Goal: Task Accomplishment & Management: Complete application form

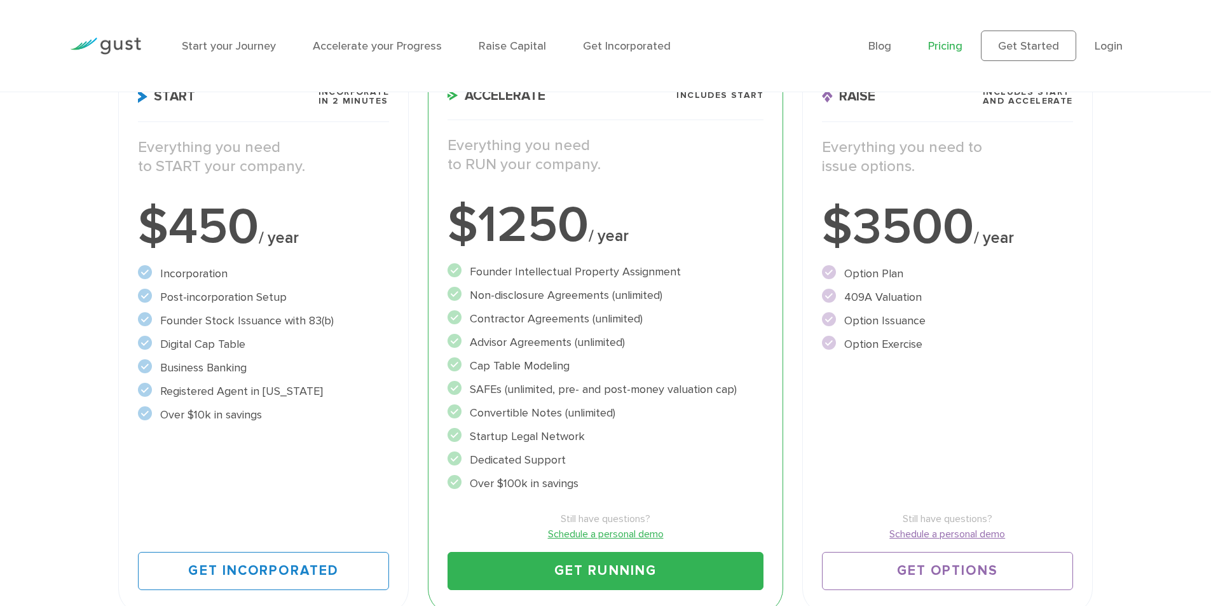
scroll to position [254, 0]
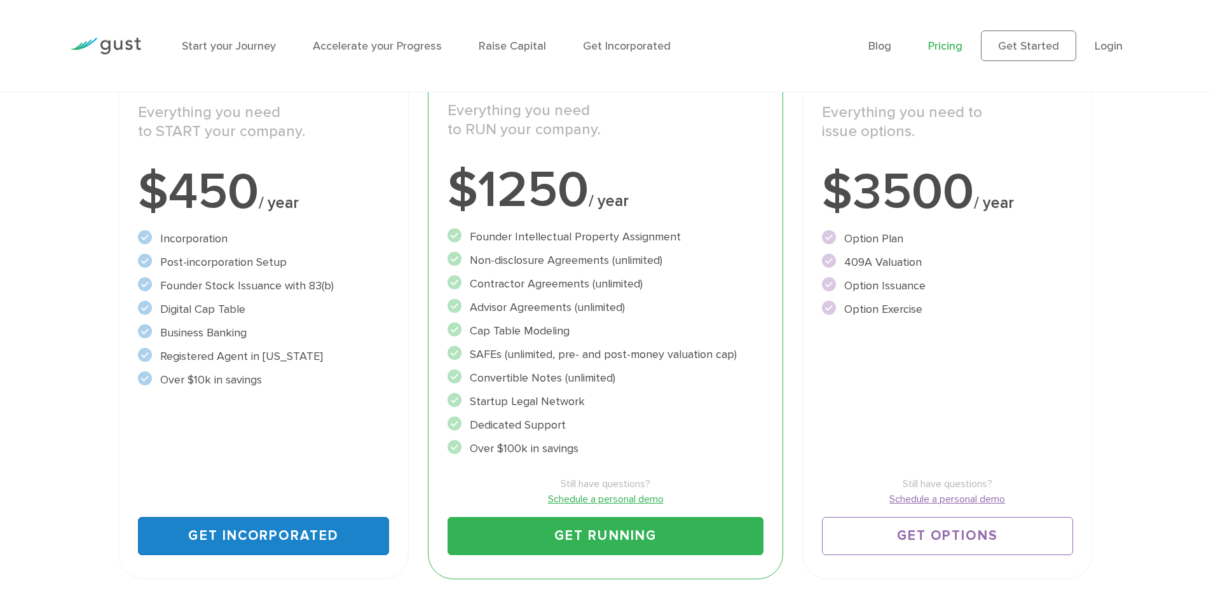
click at [295, 542] on link "Get Incorporated" at bounding box center [263, 536] width 251 height 38
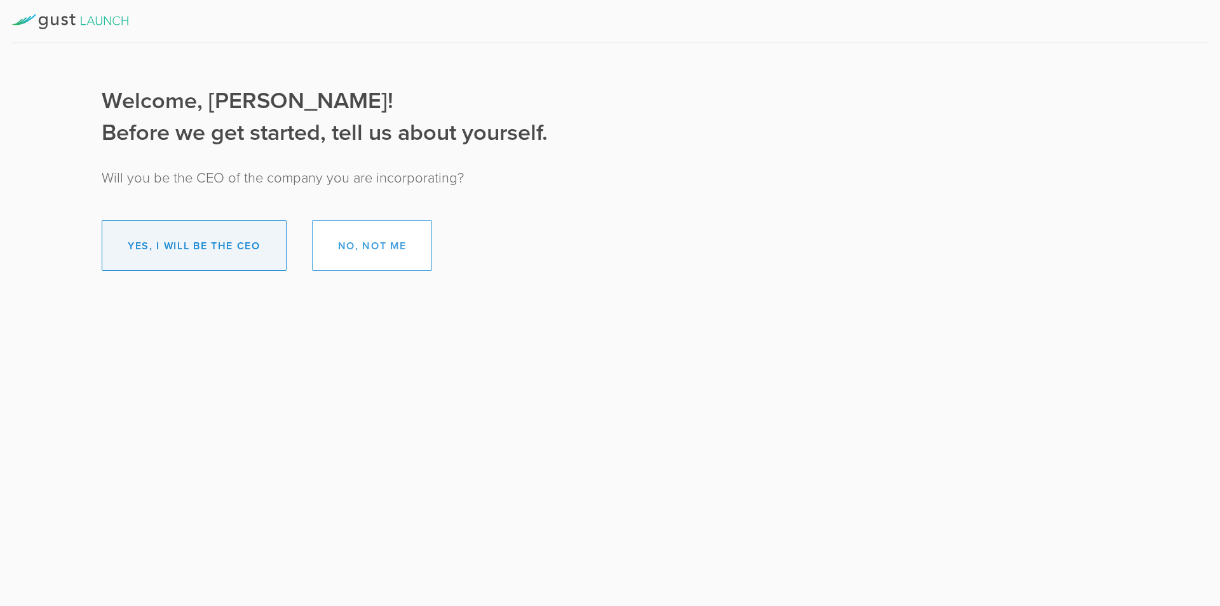
click at [179, 236] on button "Yes, I will be the CEO" at bounding box center [194, 245] width 185 height 51
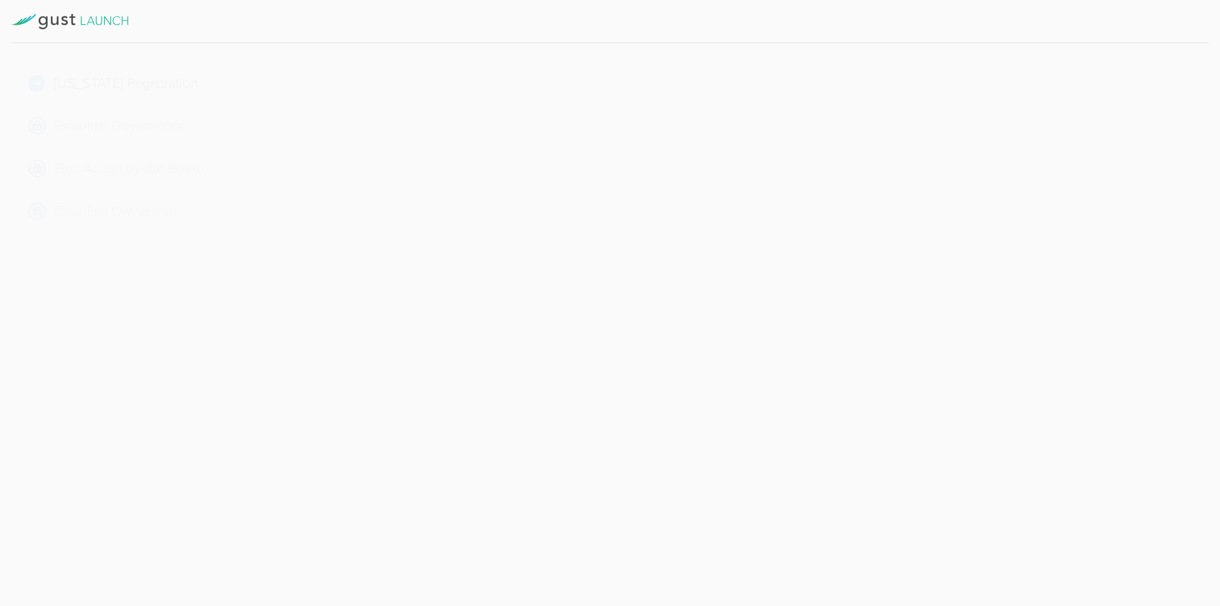
click at [341, 271] on button "Get Started" at bounding box center [327, 278] width 99 height 32
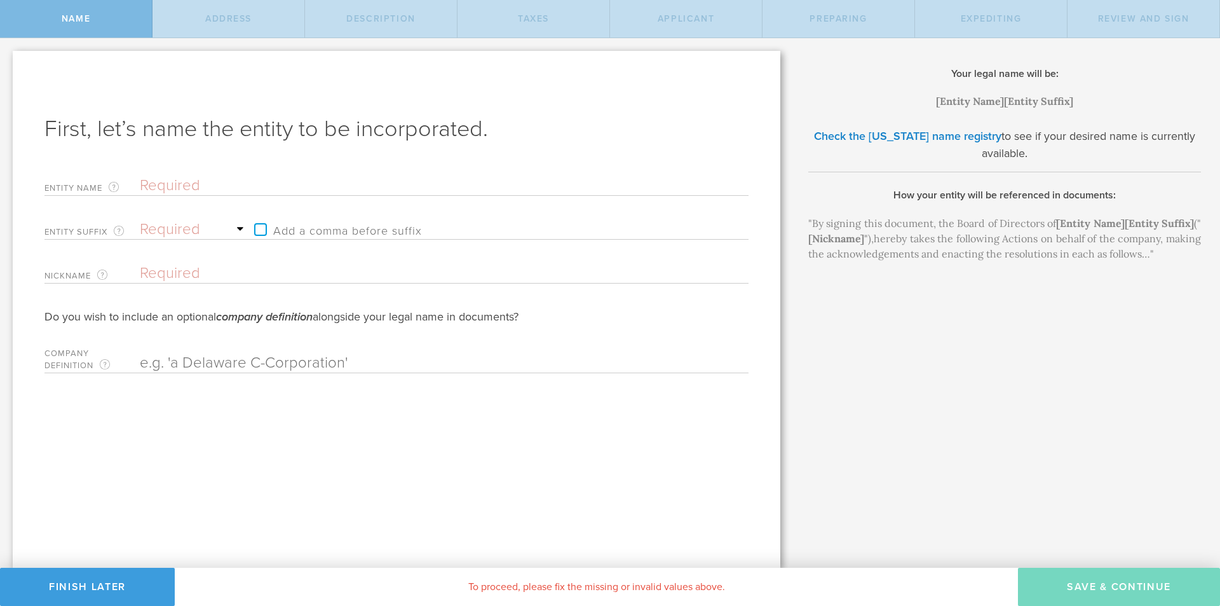
click at [212, 188] on input "text" at bounding box center [422, 185] width 564 height 19
type input "B"
type input "Ba"
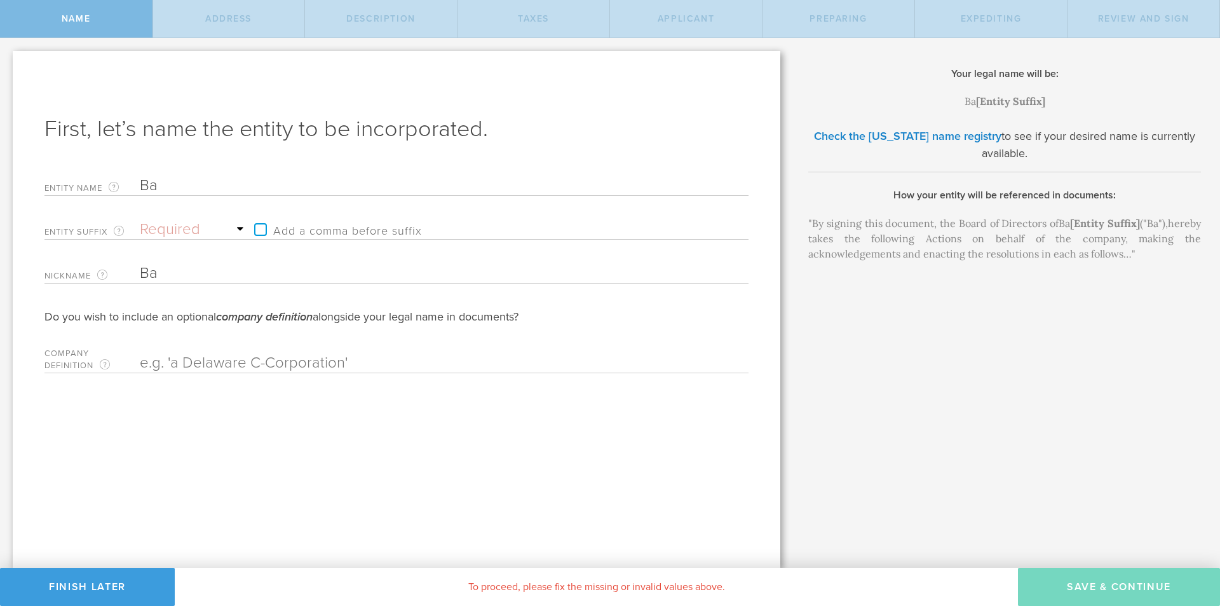
type input "Bag"
type input "Bag T"
type input "Bag Ta"
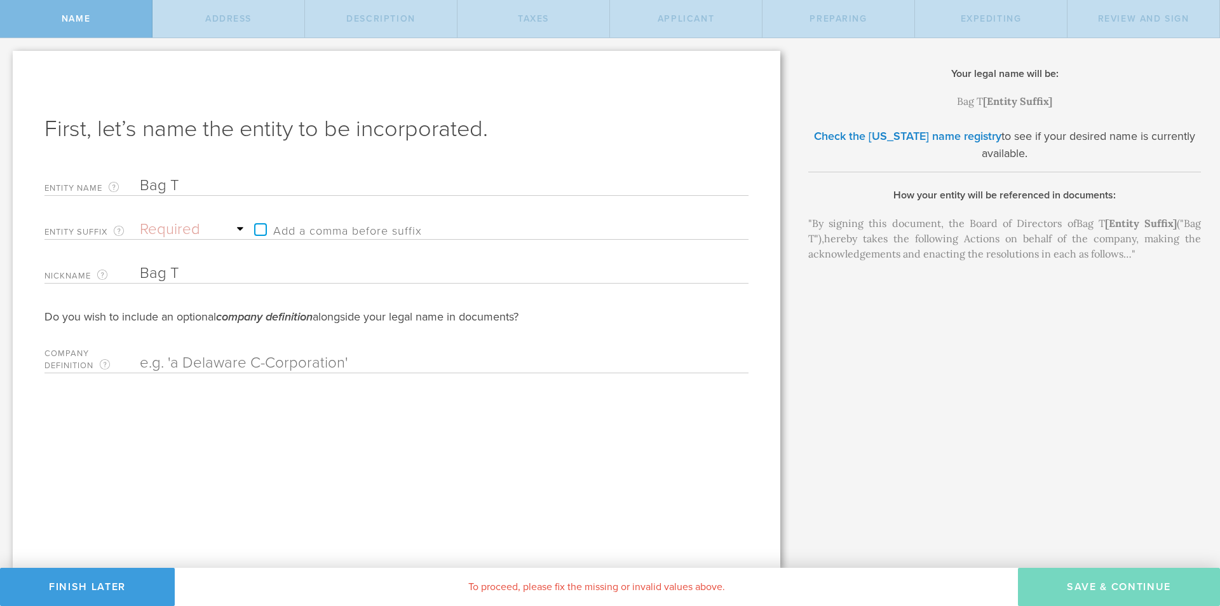
type input "Bag Ta"
type input "Bag T"
type input "Bag"
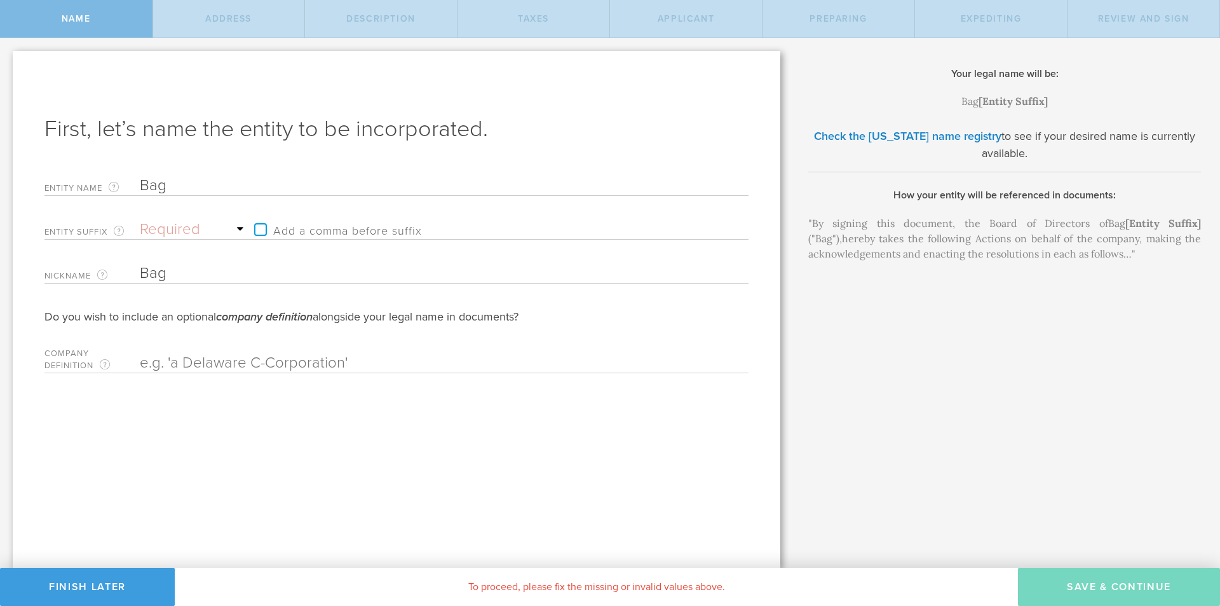
type input "BagT"
type input "BagTa"
type input "BagTag"
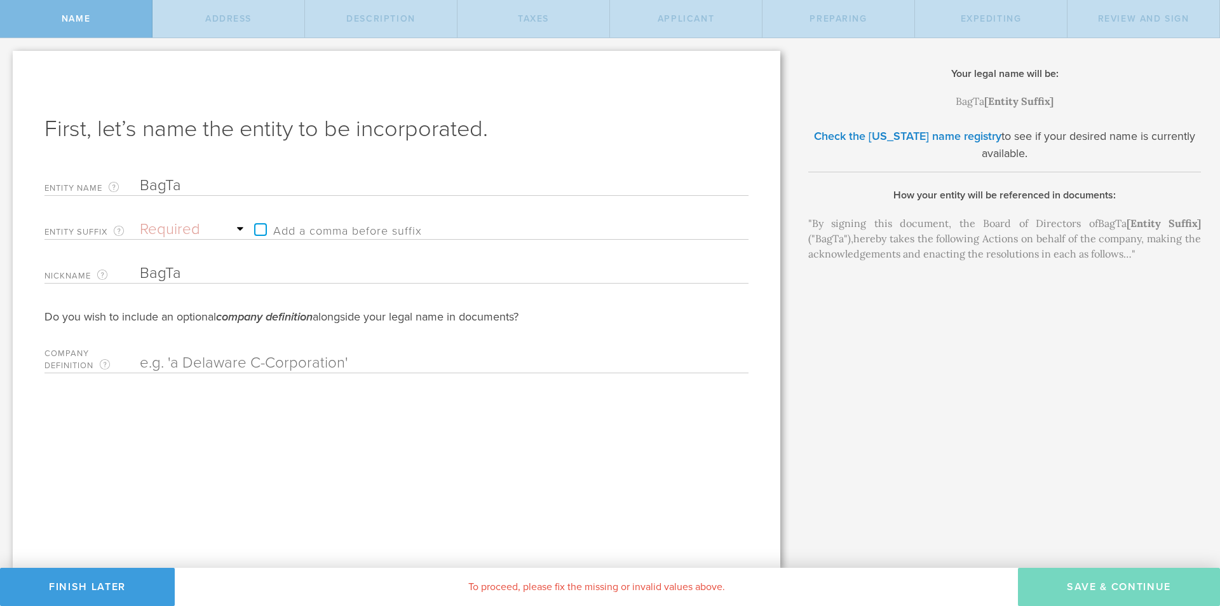
type input "BagTag"
click at [247, 231] on select "Required Association Club Co. Company Corp. Corporation Foundation Fund Inc. In…" at bounding box center [194, 229] width 108 height 19
click at [361, 436] on div "First, let’s name the entity to be incorporated. Entity Name The name of your […" at bounding box center [397, 309] width 768 height 517
click at [225, 227] on select "Required Association Club Co. Company Corp. Corporation Foundation Fund Inc. In…" at bounding box center [194, 229] width 108 height 19
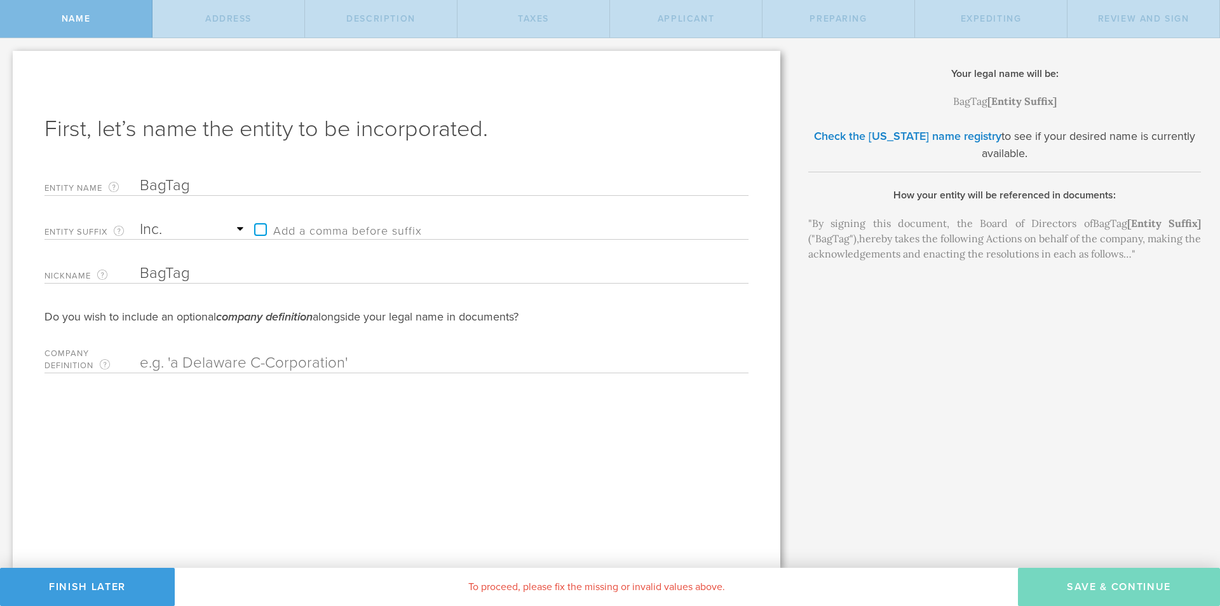
click at [140, 220] on select "Required Association Club Co. Company Corp. Corporation Foundation Fund Inc. In…" at bounding box center [194, 229] width 108 height 19
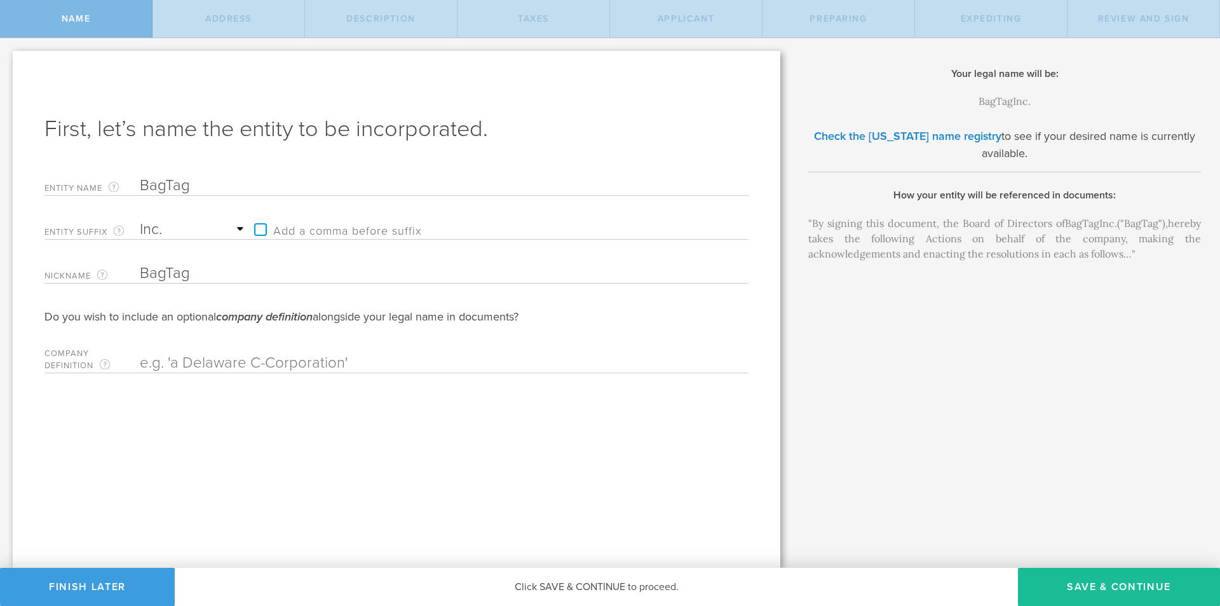
click at [176, 228] on select "Required Association Club Co. Company Corp. Corporation Foundation Fund Inc. In…" at bounding box center [194, 229] width 108 height 19
click at [140, 220] on select "Required Association Club Co. Company Corp. Corporation Foundation Fund Inc. In…" at bounding box center [194, 229] width 108 height 19
click at [175, 226] on select "Required Association Club Co. Company Corp. Corporation Foundation Fund Inc. In…" at bounding box center [194, 229] width 108 height 19
click at [182, 228] on select "Required Association Club Co. Company Corp. Corporation Foundation Fund Inc. In…" at bounding box center [194, 229] width 108 height 19
click at [140, 220] on select "Required Association Club Co. Company Corp. Corporation Foundation Fund Inc. In…" at bounding box center [194, 229] width 108 height 19
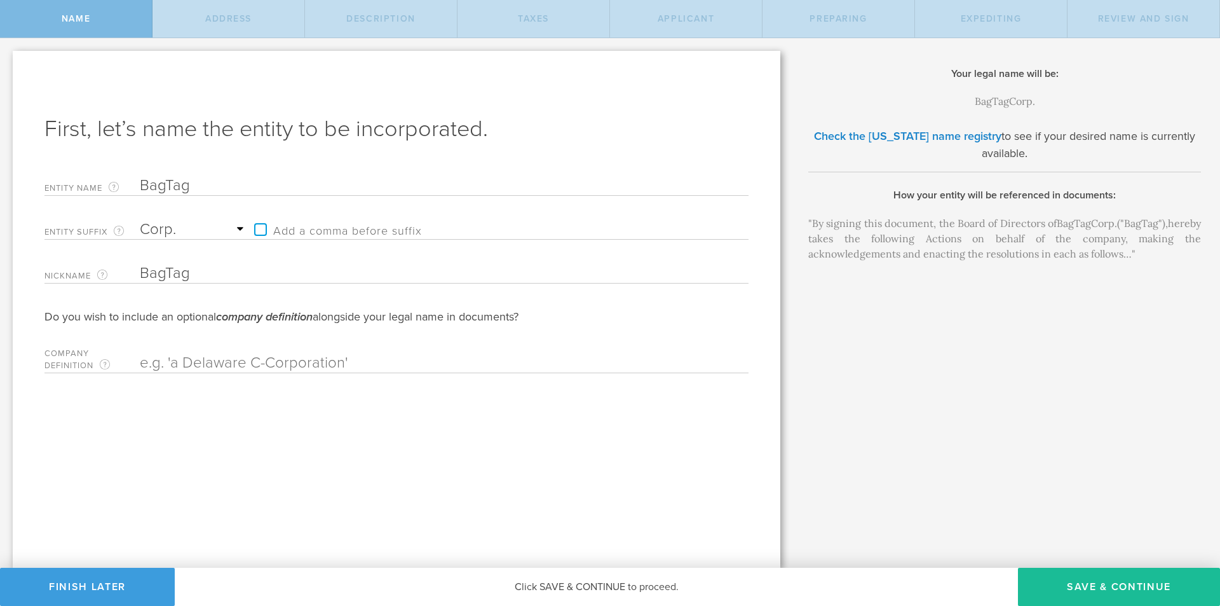
click at [183, 238] on select "Required Association Club Co. Company Corp. Corporation Foundation Fund Inc. In…" at bounding box center [194, 229] width 108 height 19
select select "inc."
click at [140, 220] on select "Required Association Club Co. Company Corp. Corporation Foundation Fund Inc. In…" at bounding box center [194, 229] width 108 height 19
click at [1086, 580] on button "Save & Continue" at bounding box center [1119, 587] width 202 height 38
checkbox input "true"
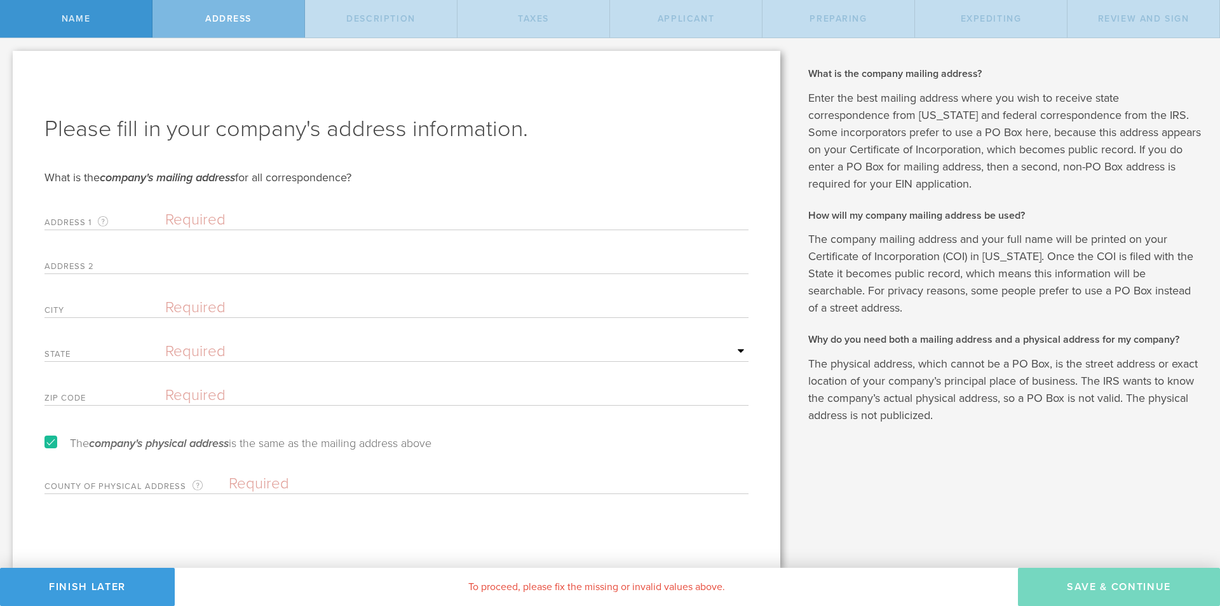
click at [322, 212] on input "text" at bounding box center [457, 219] width 584 height 19
paste input "[STREET_ADDRESS]"
click at [352, 217] on input "[STREET_ADDRESS]" at bounding box center [457, 219] width 584 height 19
drag, startPoint x: 272, startPoint y: 219, endPoint x: 331, endPoint y: 217, distance: 59.2
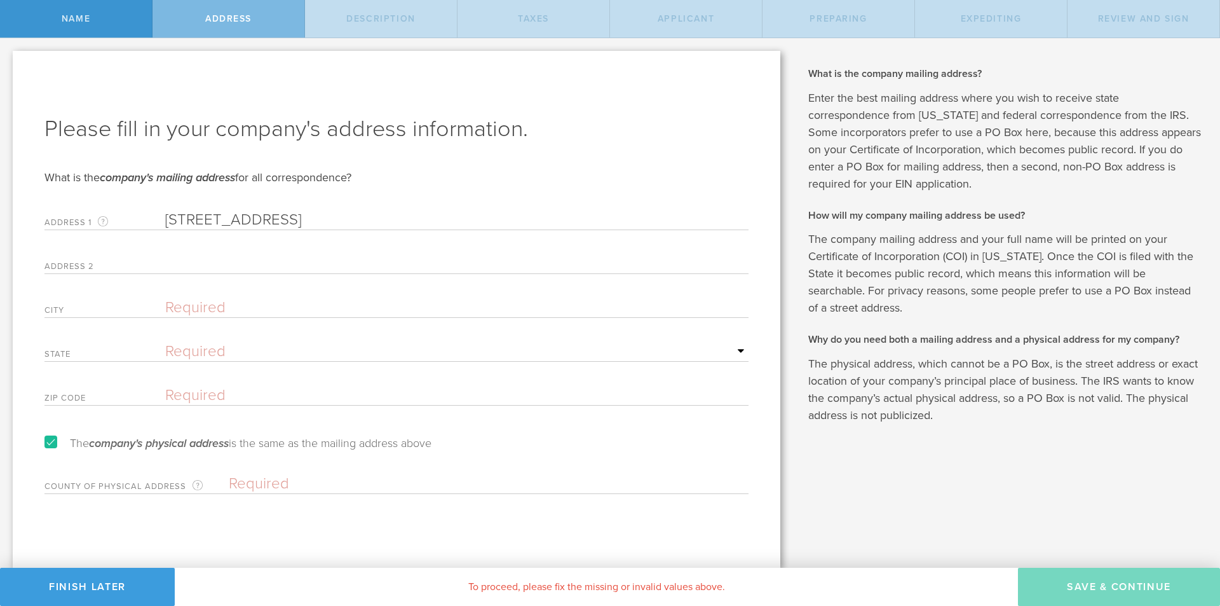
click at [331, 217] on input "[STREET_ADDRESS]" at bounding box center [457, 219] width 584 height 19
type input "[STREET_ADDRESS]"
click at [247, 269] on input "text" at bounding box center [457, 263] width 584 height 19
paste input "Suite 200"
type input "Suite 200"
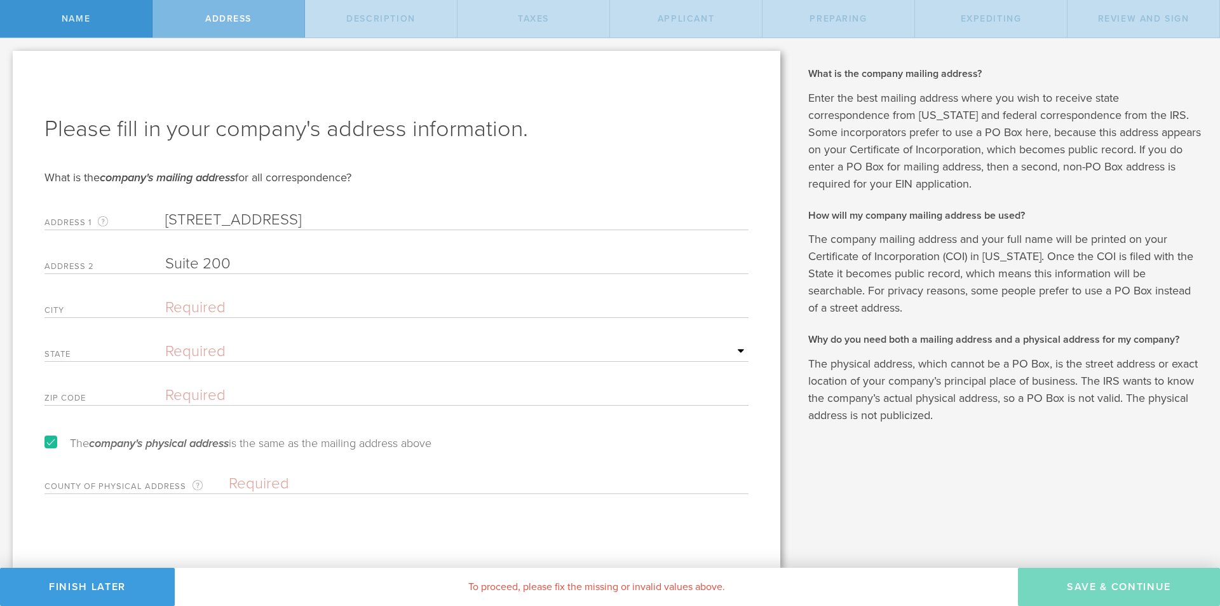
click at [298, 213] on input "[STREET_ADDRESS]" at bounding box center [457, 219] width 584 height 19
click at [273, 217] on input "[STREET_ADDRESS]" at bounding box center [457, 219] width 584 height 19
drag, startPoint x: 277, startPoint y: 217, endPoint x: 346, endPoint y: 215, distance: 69.9
click at [346, 215] on input "[STREET_ADDRESS]" at bounding box center [457, 219] width 584 height 19
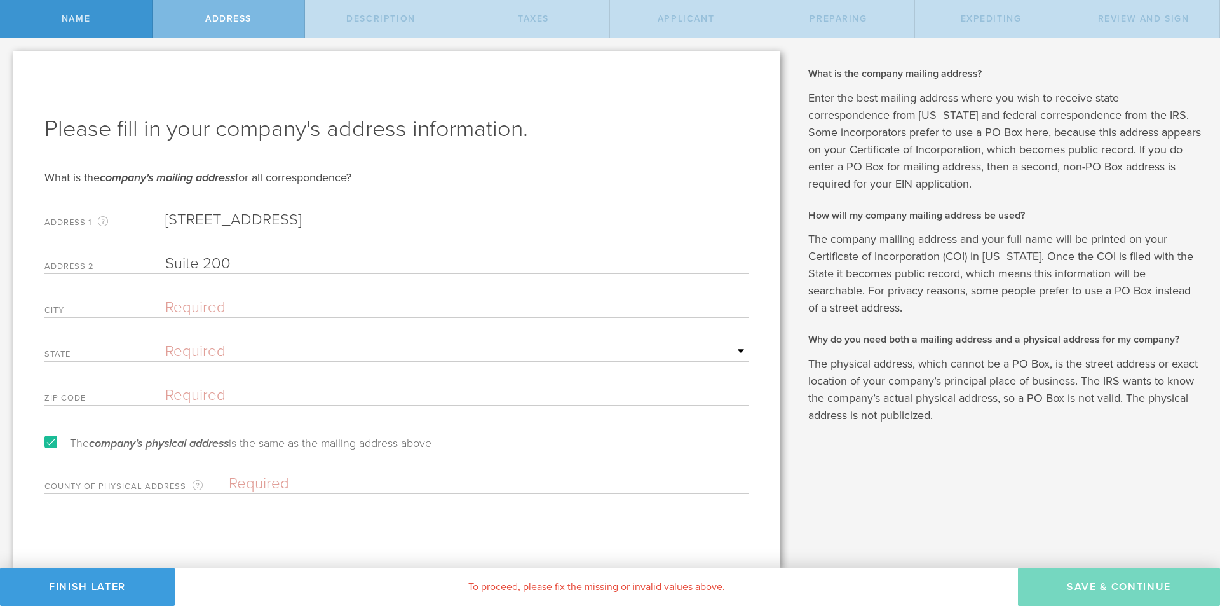
type input "[STREET_ADDRESS]"
click at [189, 310] on input "text" at bounding box center [457, 307] width 584 height 19
paste input "Boca Raton"
type input "Boca Raton"
click at [285, 219] on input "[STREET_ADDRESS]" at bounding box center [457, 219] width 584 height 19
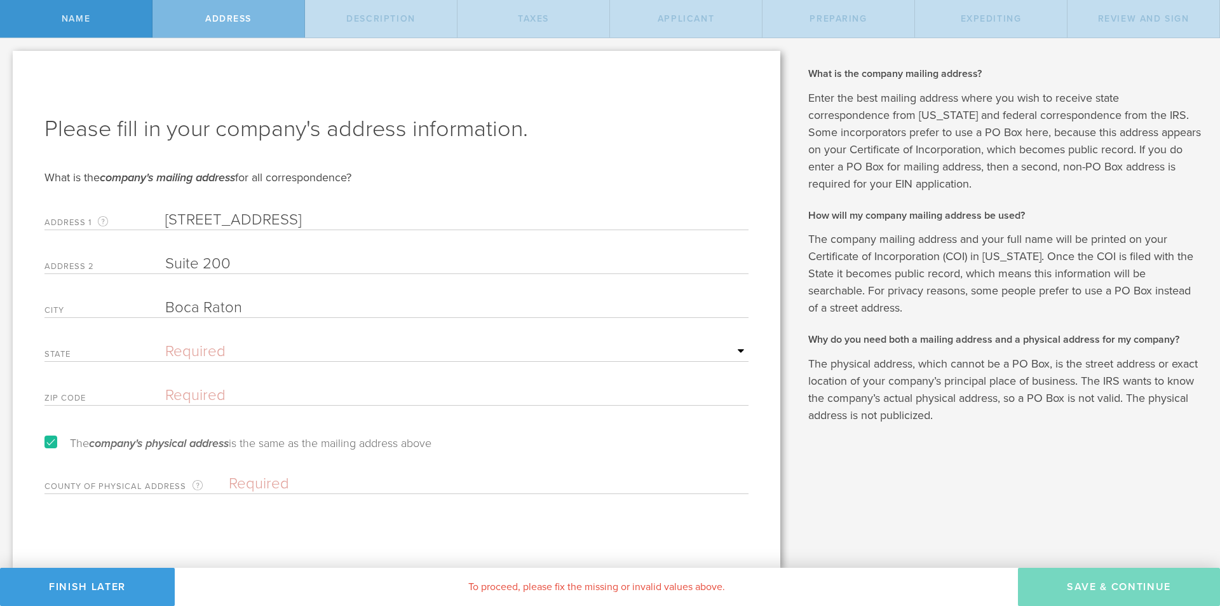
click at [285, 219] on input "[STREET_ADDRESS]" at bounding box center [457, 219] width 584 height 19
type input "[STREET_ADDRESS]"
click at [210, 345] on select "Required [US_STATE] [US_STATE] [US_STATE] [US_STATE] [US_STATE] [US_STATE] [US_…" at bounding box center [457, 351] width 584 height 19
select select "FL"
click at [165, 342] on select "Required [US_STATE] [US_STATE] [US_STATE] [US_STATE] [US_STATE] [US_STATE] [US_…" at bounding box center [457, 351] width 584 height 19
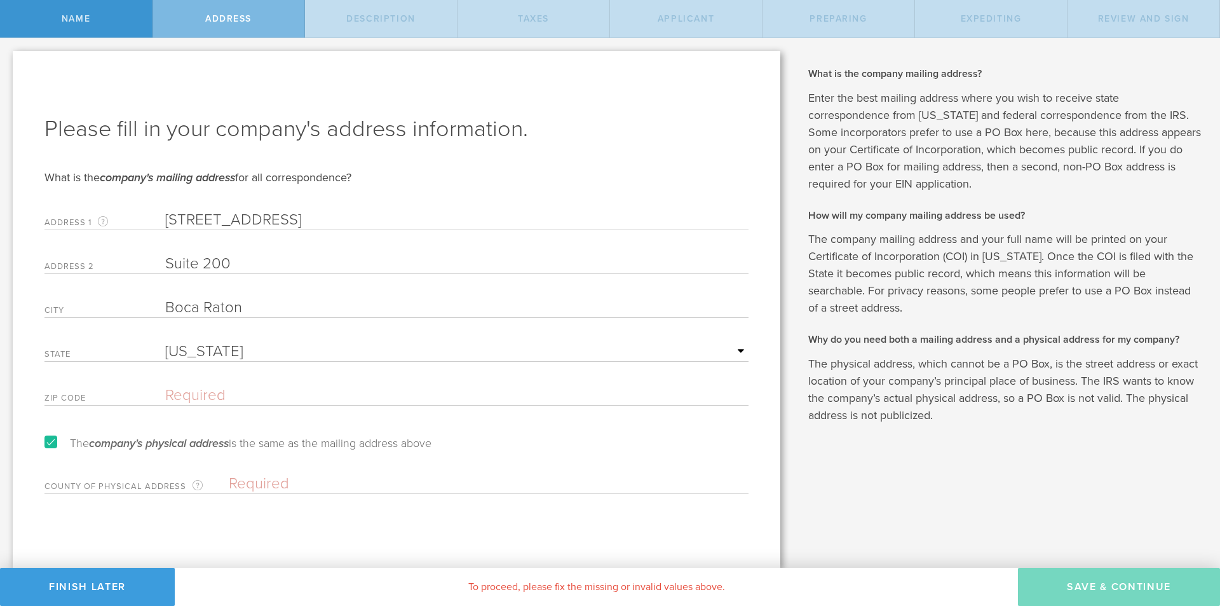
click at [299, 215] on input "[STREET_ADDRESS]" at bounding box center [457, 219] width 584 height 19
type input "[STREET_ADDRESS]"
click at [240, 388] on input "text" at bounding box center [457, 395] width 584 height 19
paste input "33431"
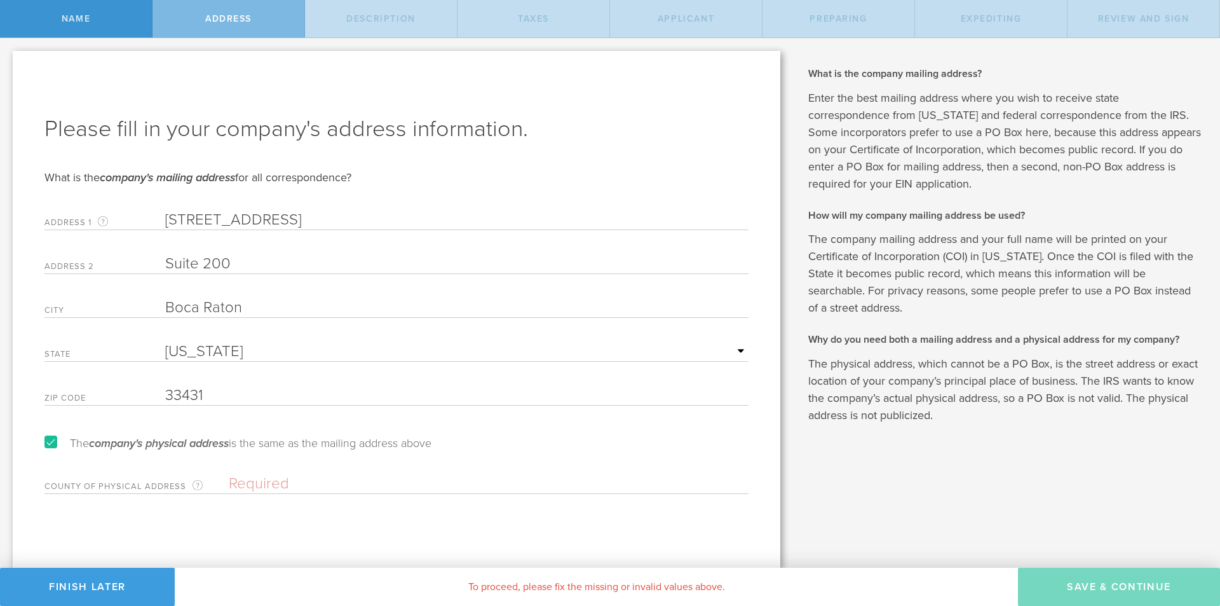
type input "33431"
click at [295, 216] on input "[STREET_ADDRESS]" at bounding box center [457, 219] width 584 height 19
type input "[STREET_ADDRESS]"
click at [268, 479] on input "text" at bounding box center [489, 483] width 520 height 19
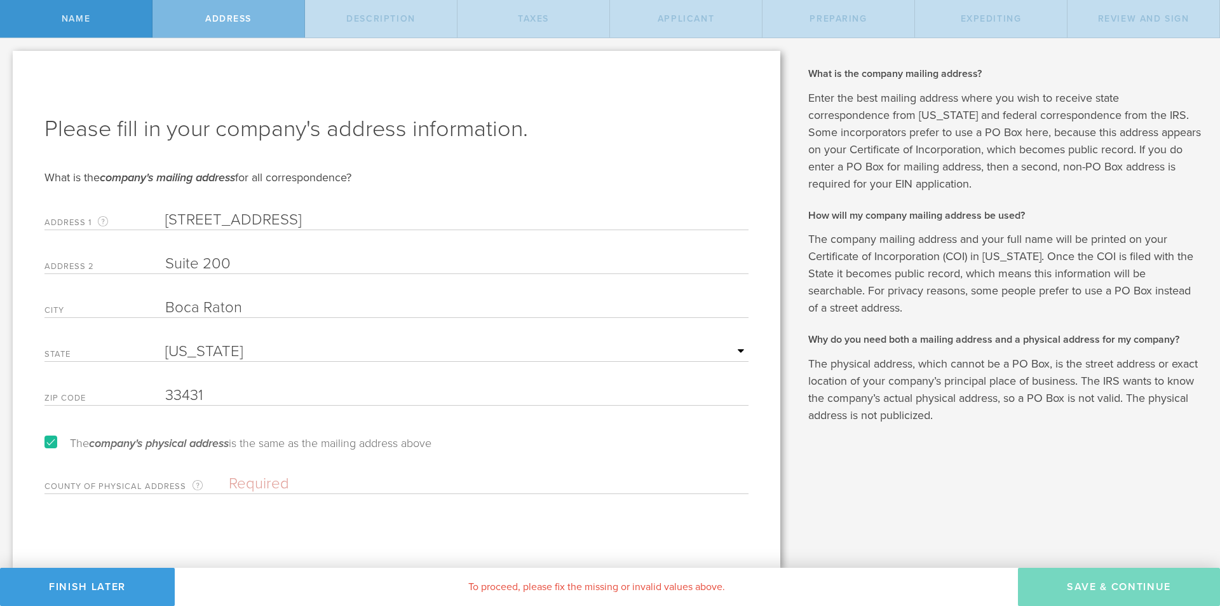
paste input "United"
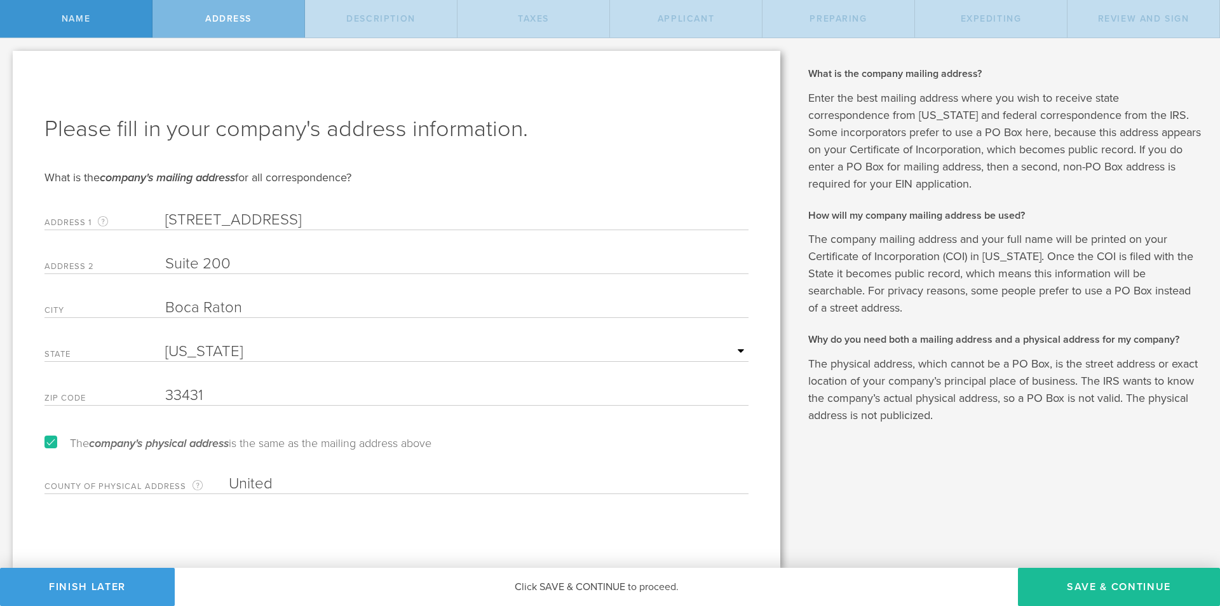
type input "United"
click at [289, 218] on input "[STREET_ADDRESS]" at bounding box center [457, 219] width 584 height 19
type input "[STREET_ADDRESS]"
click at [324, 482] on input "United" at bounding box center [489, 483] width 520 height 19
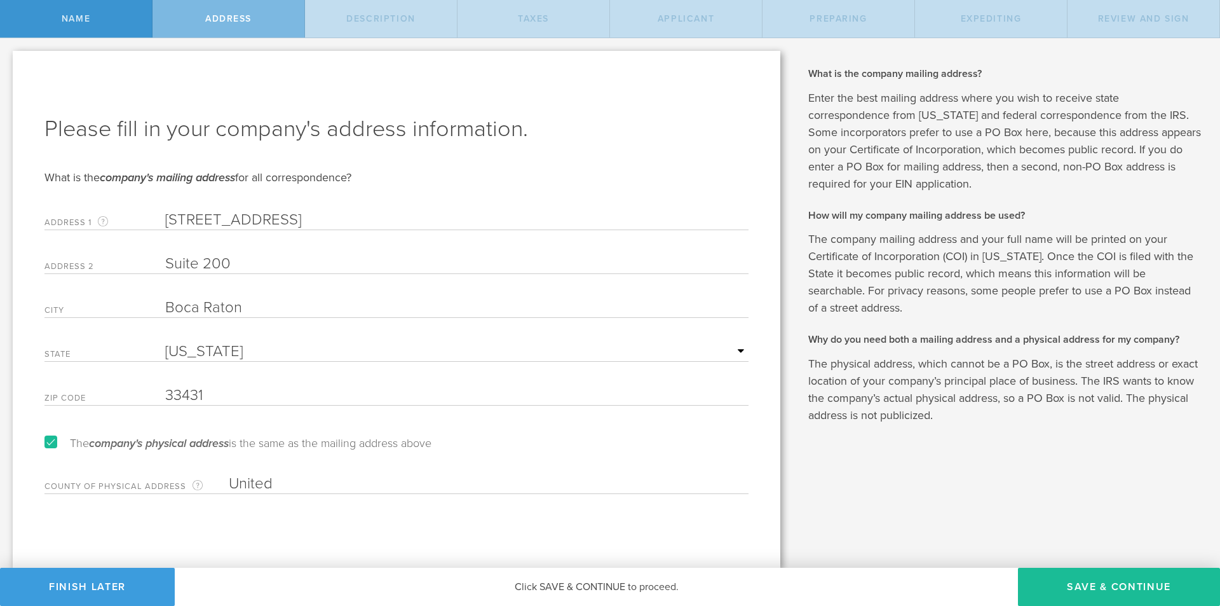
paste input "States"
type input "[GEOGRAPHIC_DATA]"
click at [290, 219] on input "[STREET_ADDRESS]" at bounding box center [457, 219] width 584 height 19
type input "[STREET_ADDRESS]"
click at [293, 273] on input "Suite 200" at bounding box center [457, 263] width 584 height 19
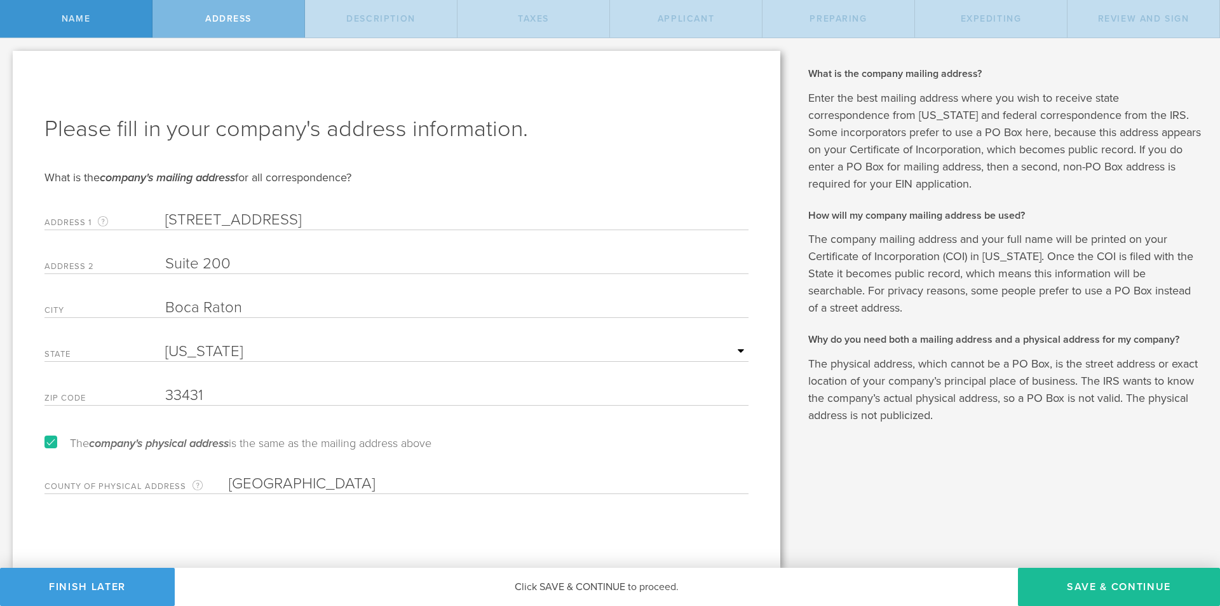
click at [55, 438] on label "The company's physical address is the same as the mailing address above" at bounding box center [237, 442] width 387 height 11
click at [8, 58] on input "The company's physical address is the same as the mailing address above" at bounding box center [4, 48] width 8 height 20
checkbox input "false"
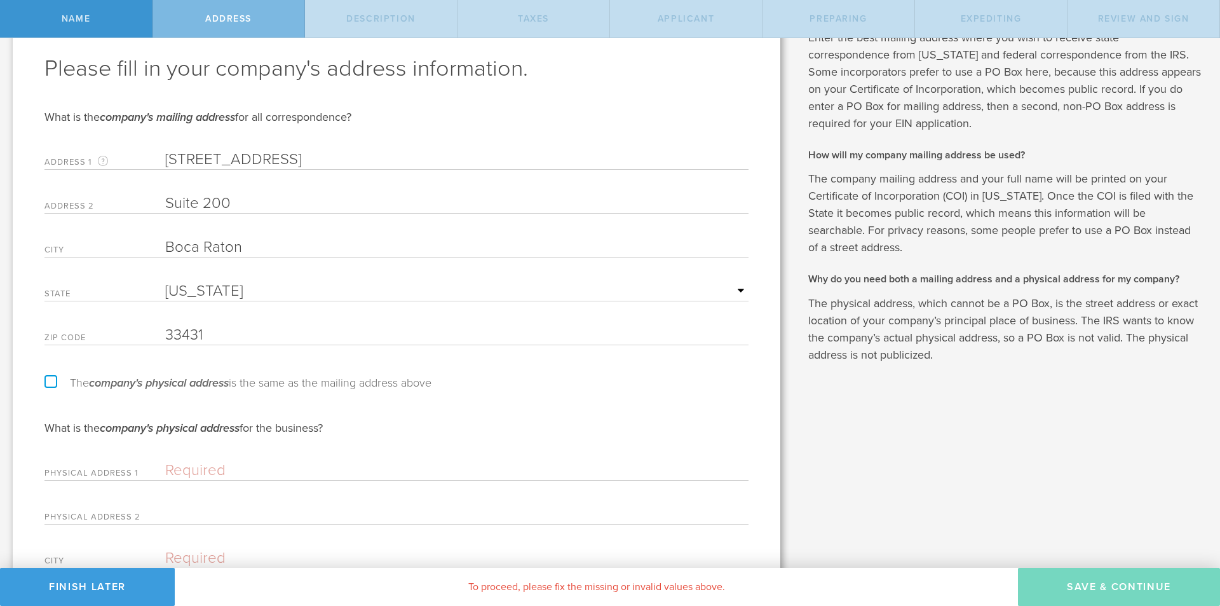
scroll to position [191, 0]
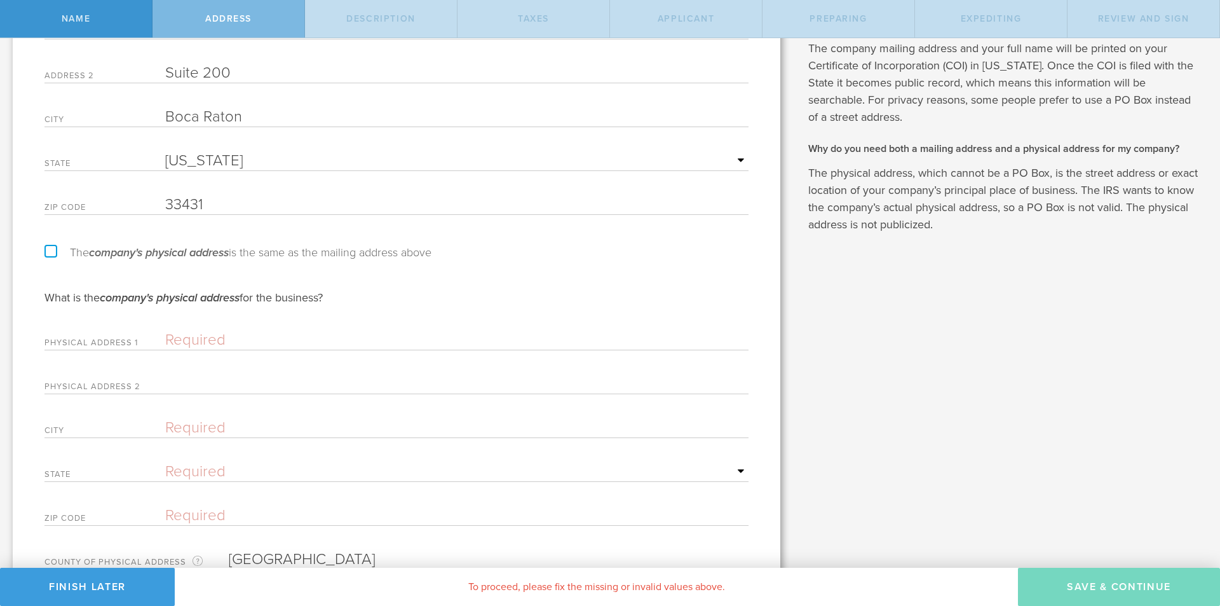
click at [190, 332] on input "text" at bounding box center [457, 340] width 584 height 19
click at [184, 341] on input "text" at bounding box center [457, 340] width 584 height 19
paste input "[STREET_ADDRESS]"
drag, startPoint x: 259, startPoint y: 336, endPoint x: 352, endPoint y: 338, distance: 92.8
click at [352, 338] on input "[STREET_ADDRESS]" at bounding box center [457, 340] width 584 height 19
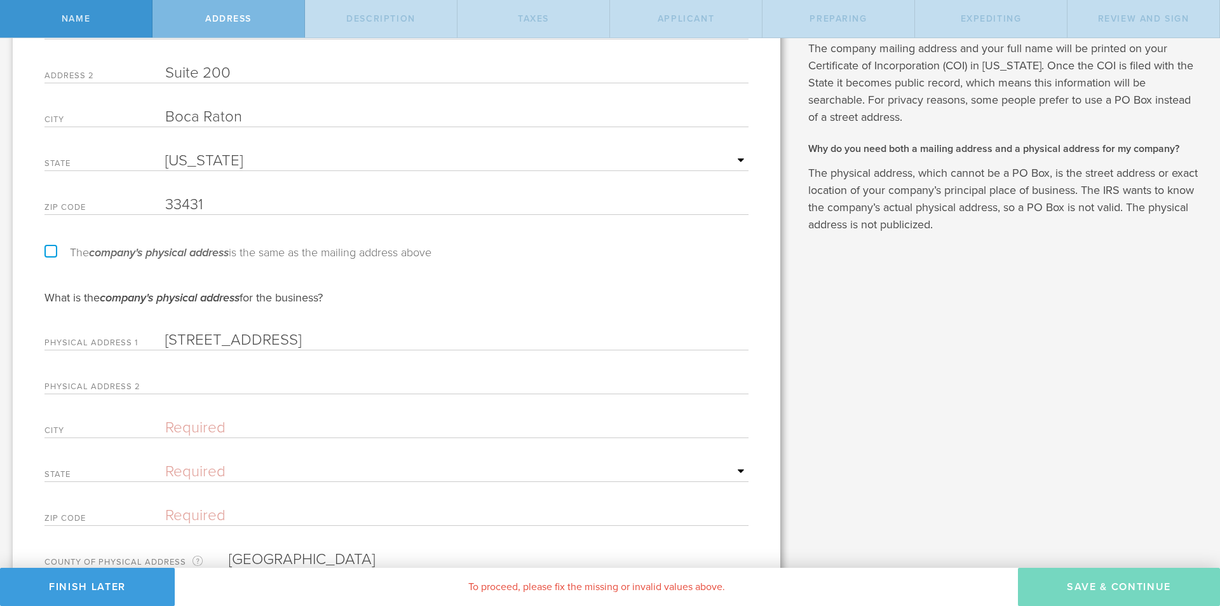
type input "[STREET_ADDRESS]"
click at [197, 421] on input "text" at bounding box center [457, 427] width 584 height 19
paste input "[GEOGRAPHIC_DATA]"
type input "[GEOGRAPHIC_DATA]"
click at [270, 342] on input "[STREET_ADDRESS]" at bounding box center [457, 340] width 584 height 19
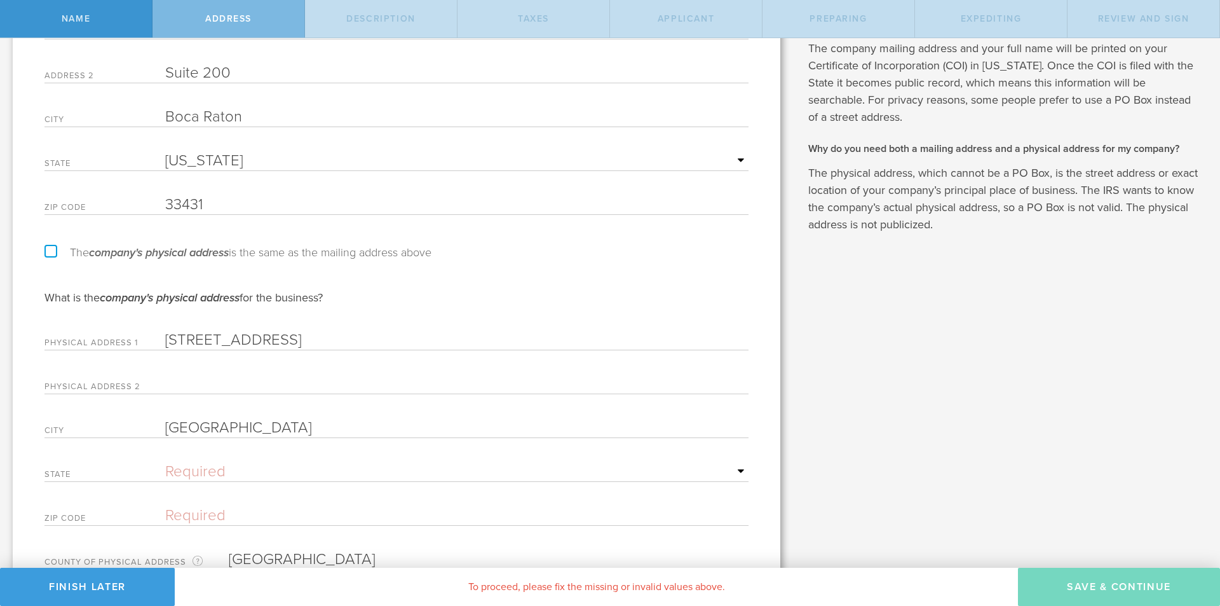
click at [270, 342] on input "[STREET_ADDRESS]" at bounding box center [457, 340] width 584 height 19
type input "[STREET_ADDRESS]"
click at [179, 468] on select "Required [US_STATE] [US_STATE] [US_STATE] [US_STATE] [US_STATE] [US_STATE] [US_…" at bounding box center [457, 471] width 584 height 19
select select "FL"
click at [165, 462] on select "Required [US_STATE] [US_STATE] [US_STATE] [US_STATE] [US_STATE] [US_STATE] [US_…" at bounding box center [457, 471] width 584 height 19
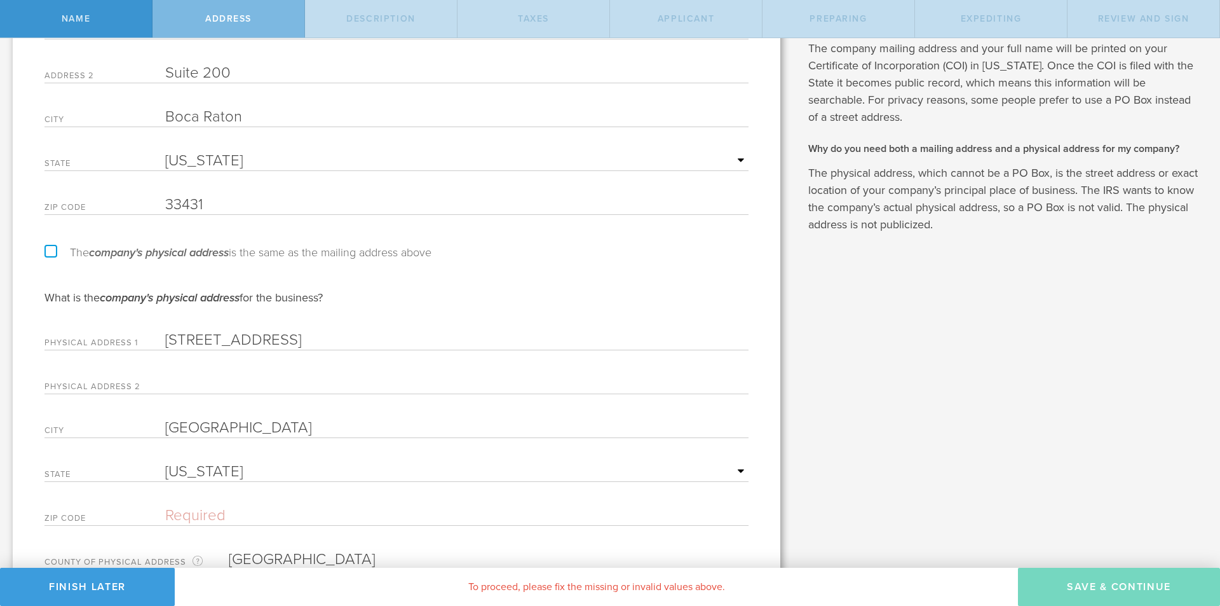
click at [208, 509] on input "text" at bounding box center [457, 515] width 584 height 19
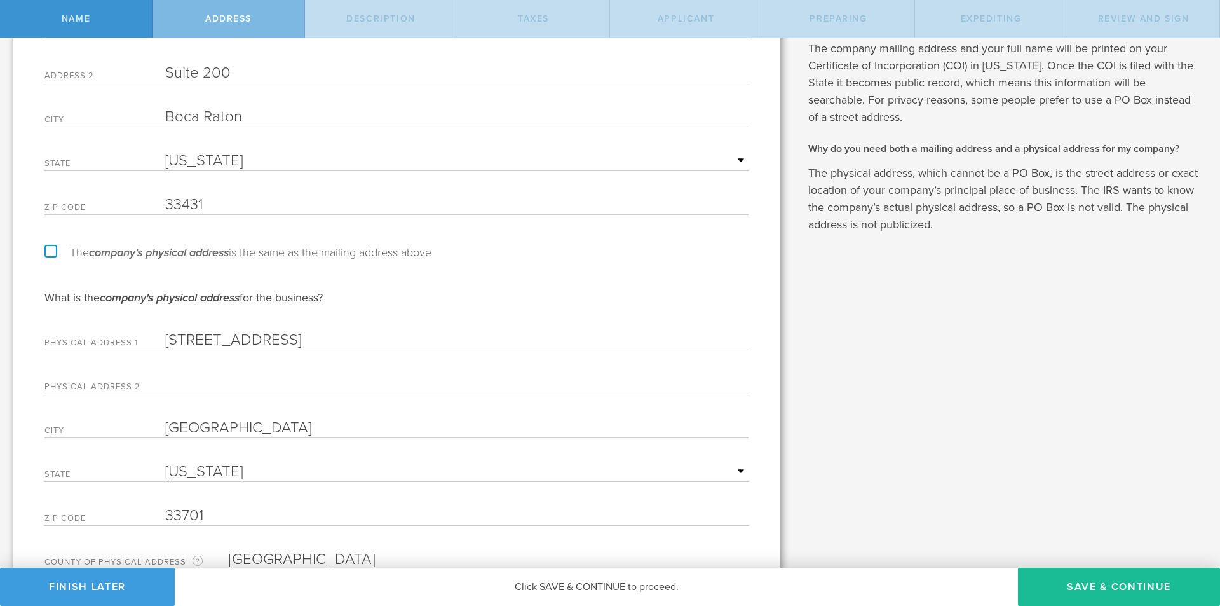
type input "33701"
click at [277, 338] on input "[STREET_ADDRESS]" at bounding box center [457, 340] width 584 height 19
type input "[STREET_ADDRESS]"
click at [203, 383] on input "text" at bounding box center [457, 383] width 584 height 19
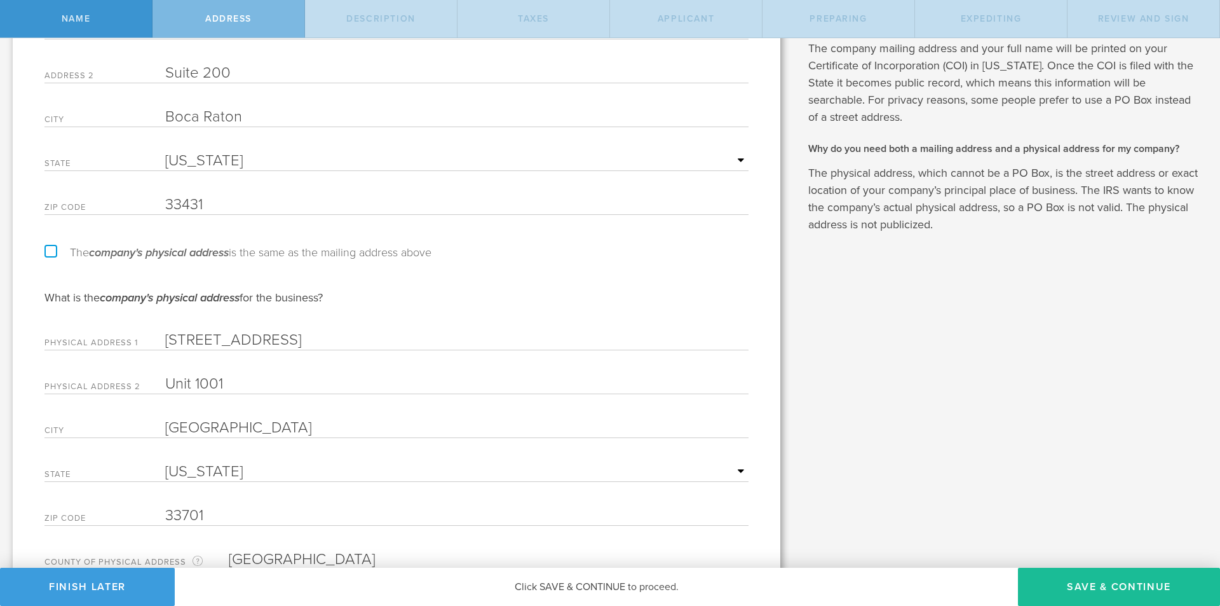
type input "Unit 1001"
click at [392, 292] on div "What is the company's physical address for the business?" at bounding box center [396, 297] width 704 height 15
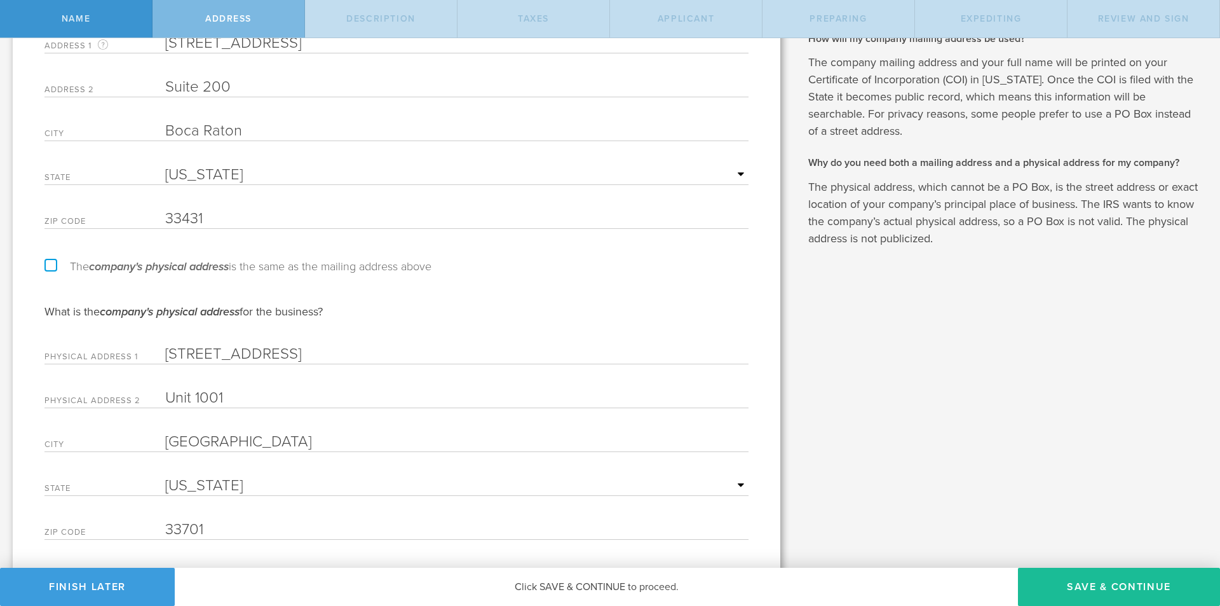
scroll to position [258, 0]
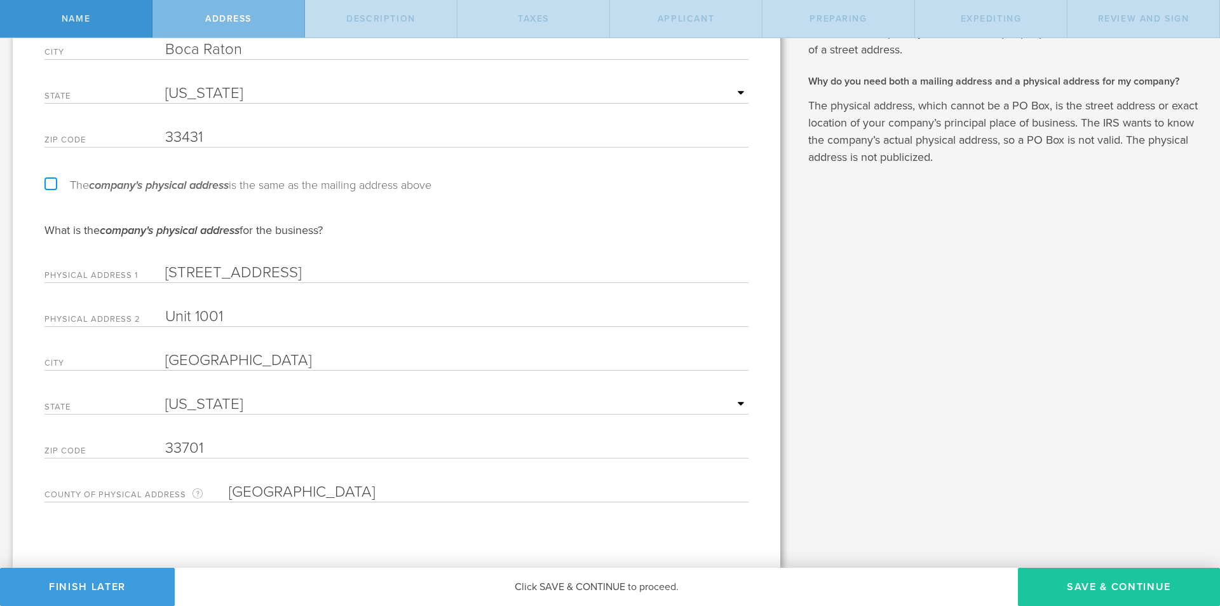
click at [1110, 586] on button "Save & Continue" at bounding box center [1119, 587] width 202 height 38
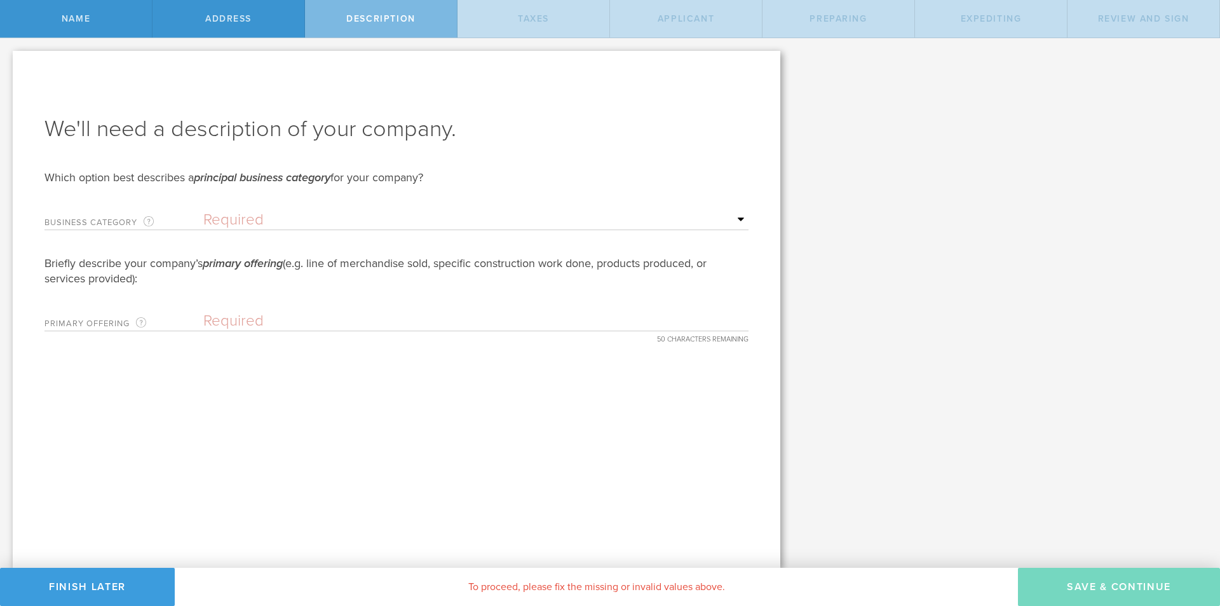
click at [290, 213] on select "Required Accommodation & food service Construction Finance & insurance Health c…" at bounding box center [475, 219] width 545 height 19
select select "other"
click at [203, 210] on select "Required Accommodation & food service Construction Finance & insurance Health c…" at bounding box center [475, 219] width 545 height 19
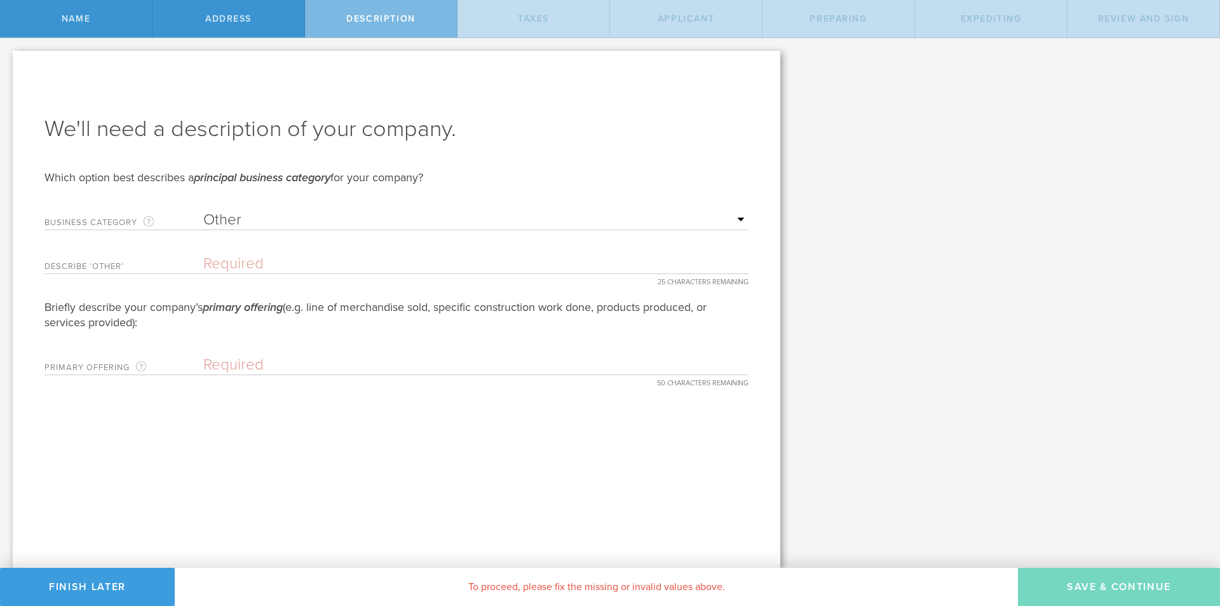
click at [217, 273] on input "text" at bounding box center [475, 263] width 545 height 19
click at [243, 222] on select "Required Accommodation & food service Construction Finance & insurance Health c…" at bounding box center [475, 219] width 545 height 19
click at [164, 295] on form "We'll need a description of your company. Which option best describes a princip…" at bounding box center [396, 244] width 704 height 261
click at [236, 255] on input "text" at bounding box center [475, 263] width 545 height 19
type input "I"
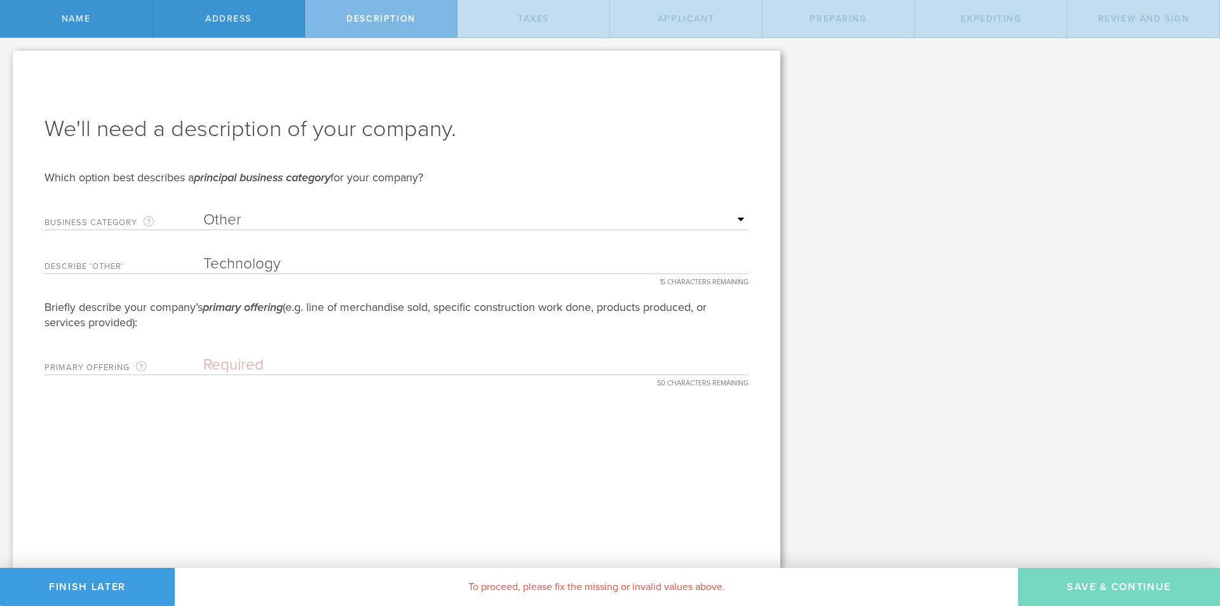
type input "Technology"
click at [233, 364] on input "text" at bounding box center [475, 364] width 545 height 19
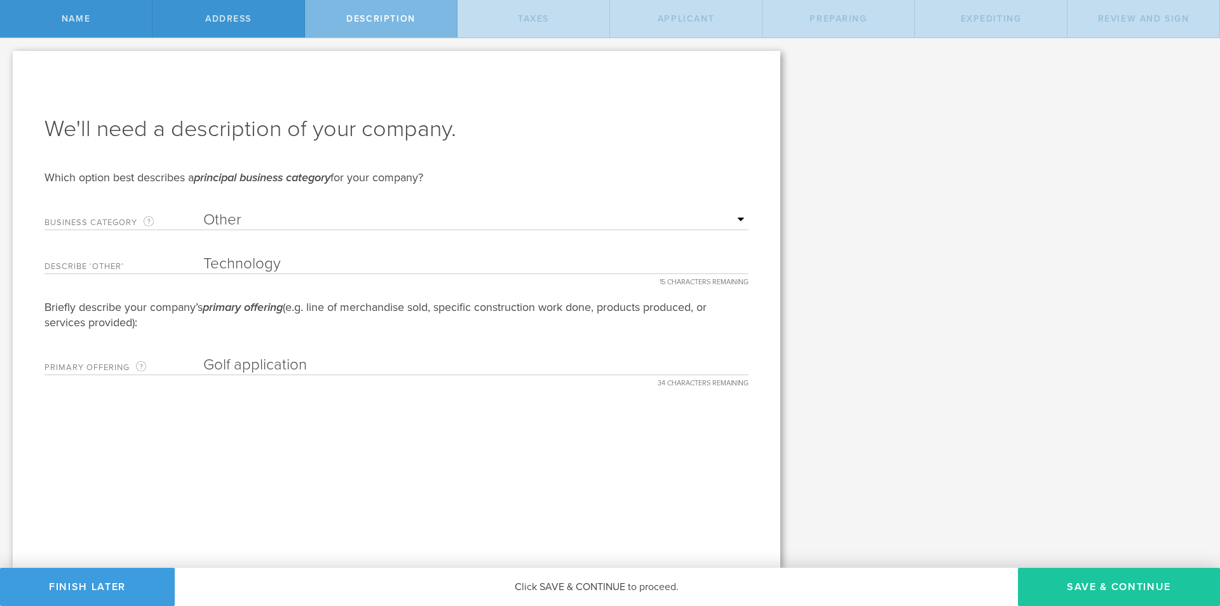
type input "Golf application"
click at [1065, 585] on button "Save & Continue" at bounding box center [1119, 587] width 202 height 38
type input "0"
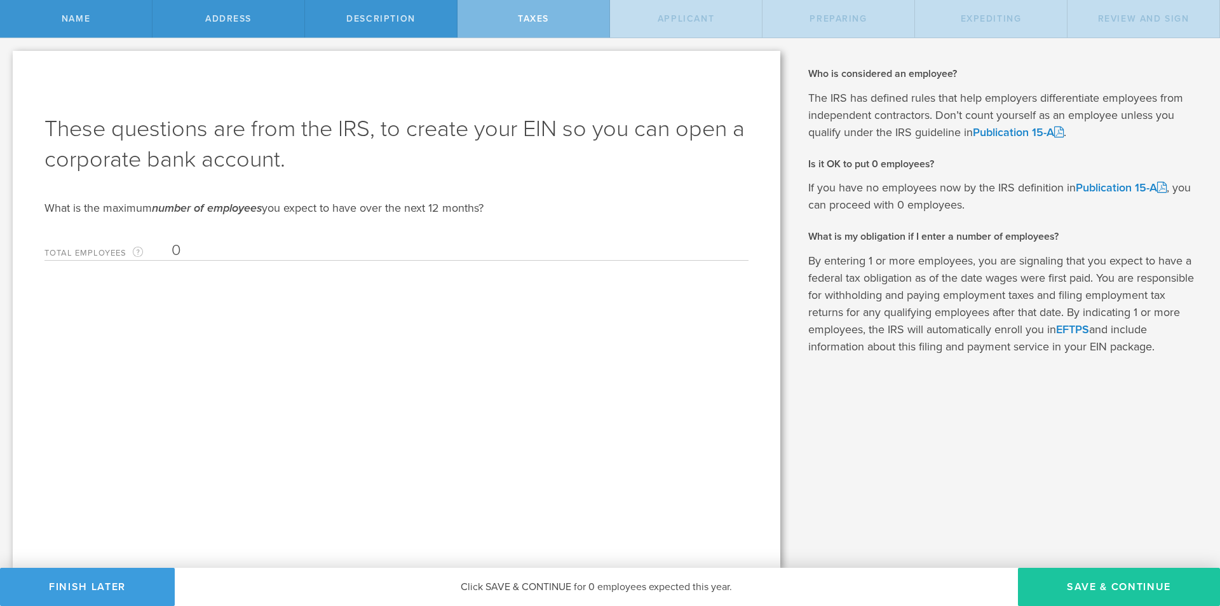
click at [1097, 587] on button "Save & Continue" at bounding box center [1119, 587] width 202 height 38
type input "CEO"
select select "US"
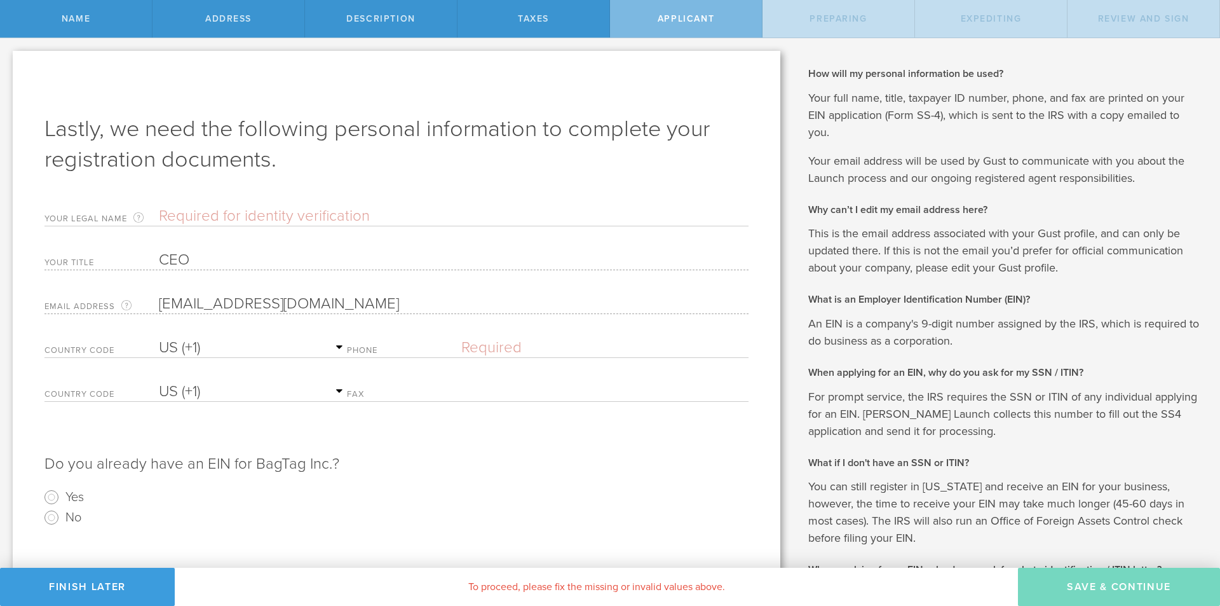
click at [230, 216] on input "text" at bounding box center [454, 216] width 590 height 19
type input "[PERSON_NAME]"
click at [493, 350] on input "text" at bounding box center [604, 347] width 287 height 19
type input "[PHONE_NUMBER]"
select select "AG"
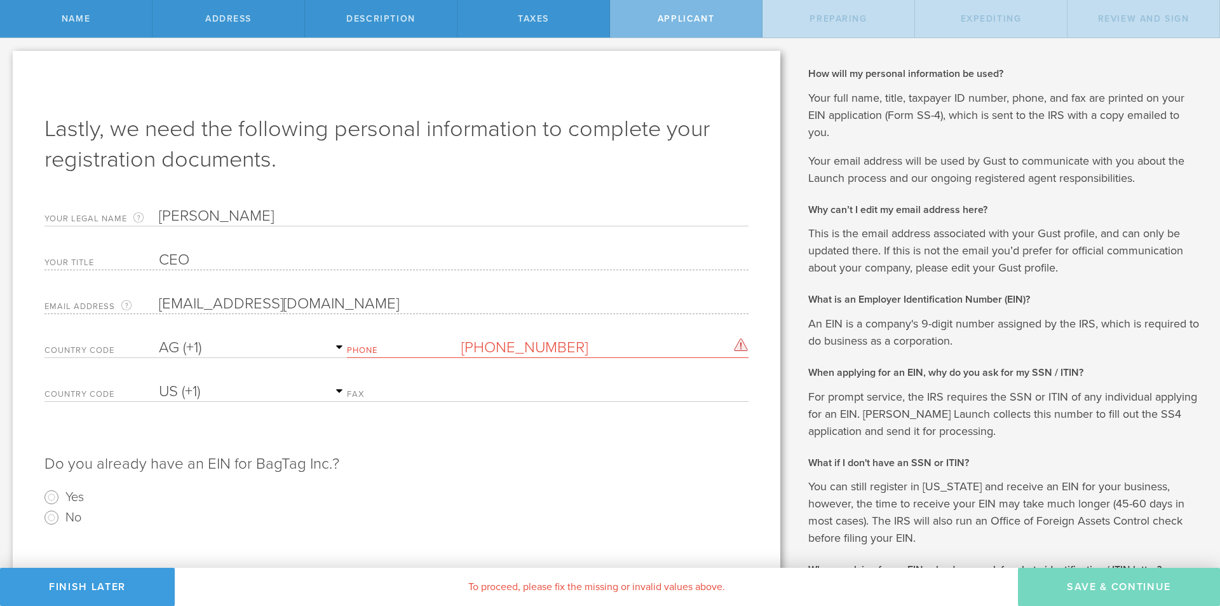
type input "[PHONE_NUMBER]"
click at [198, 346] on select "AC (+247) AD (+376) AE (+971) AF (+93) AG (+1) AI (+1) AL (+355) AM (+374) AO (…" at bounding box center [253, 347] width 188 height 19
select select "US"
click at [159, 338] on select "AC (+247) AD (+376) AE (+971) AF (+93) AG (+1) AI (+1) AL (+355) AM (+374) AO (…" at bounding box center [253, 347] width 188 height 19
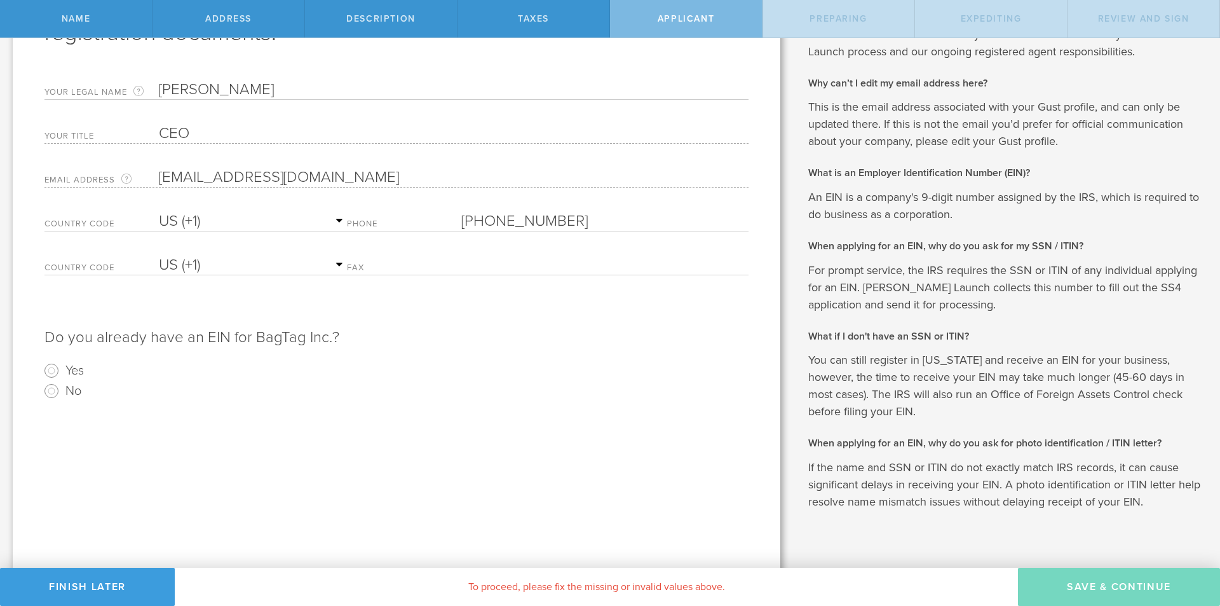
scroll to position [127, 0]
click at [56, 390] on input "No" at bounding box center [51, 390] width 20 height 20
radio input "true"
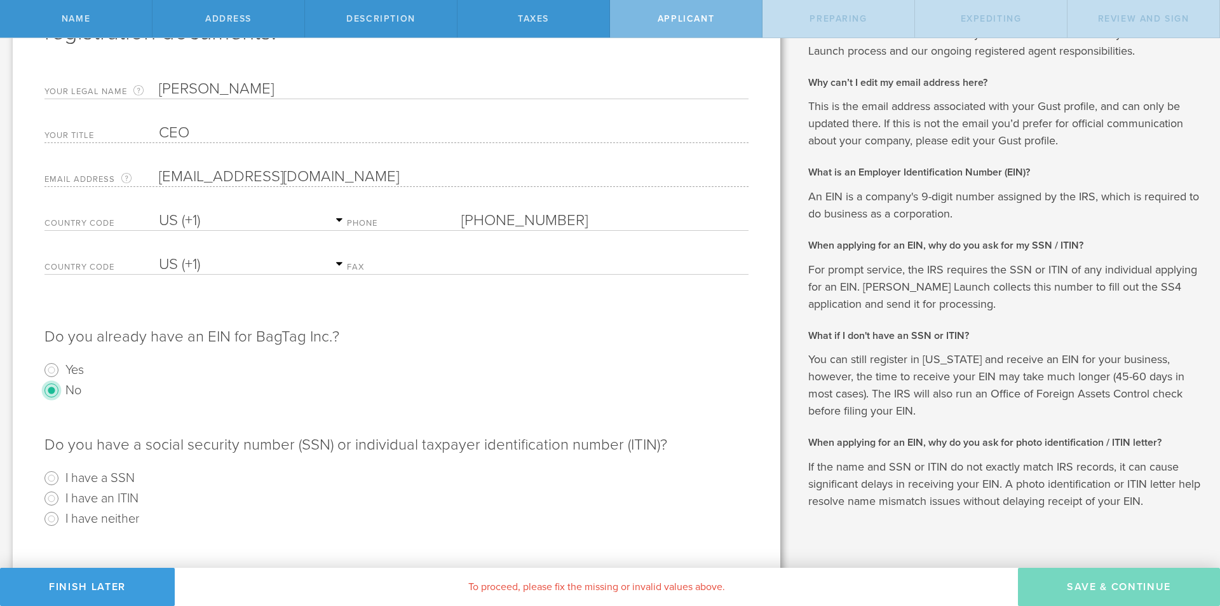
scroll to position [144, 0]
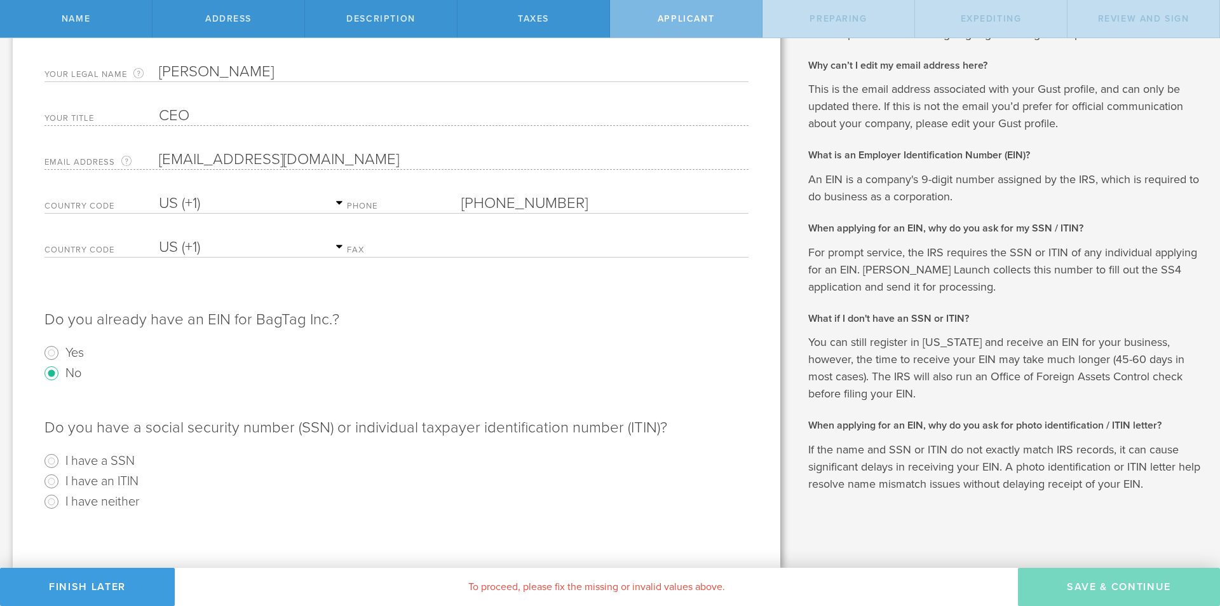
click at [128, 461] on label "I have a SSN" at bounding box center [99, 460] width 69 height 18
click at [62, 461] on input "I have a SSN" at bounding box center [51, 461] width 20 height 20
radio input "true"
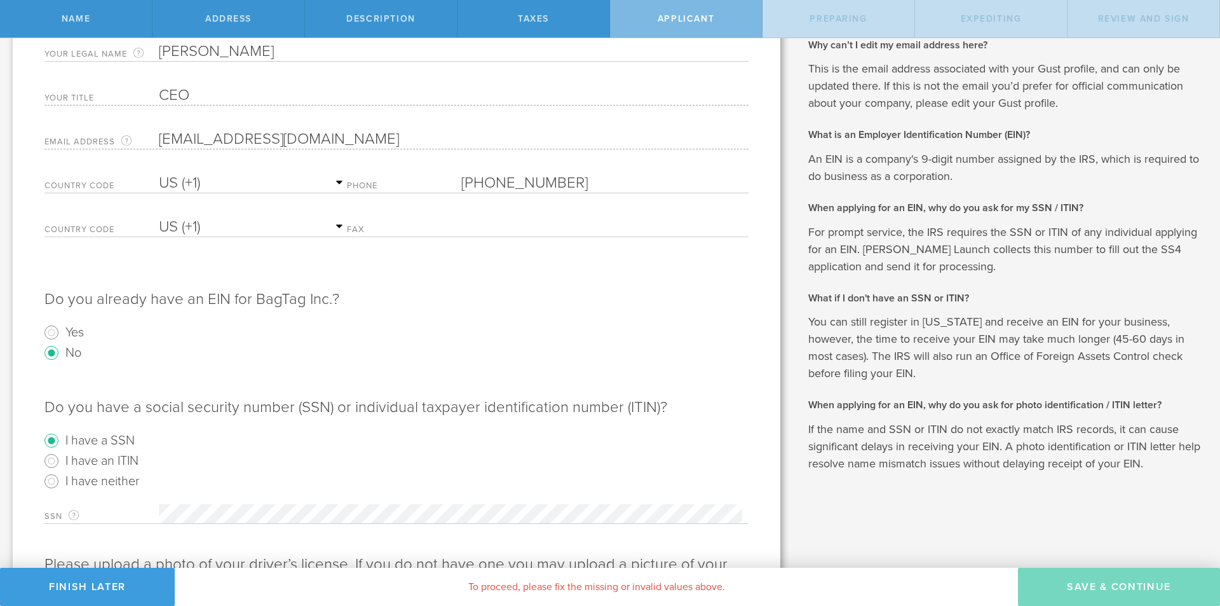
scroll to position [275, 0]
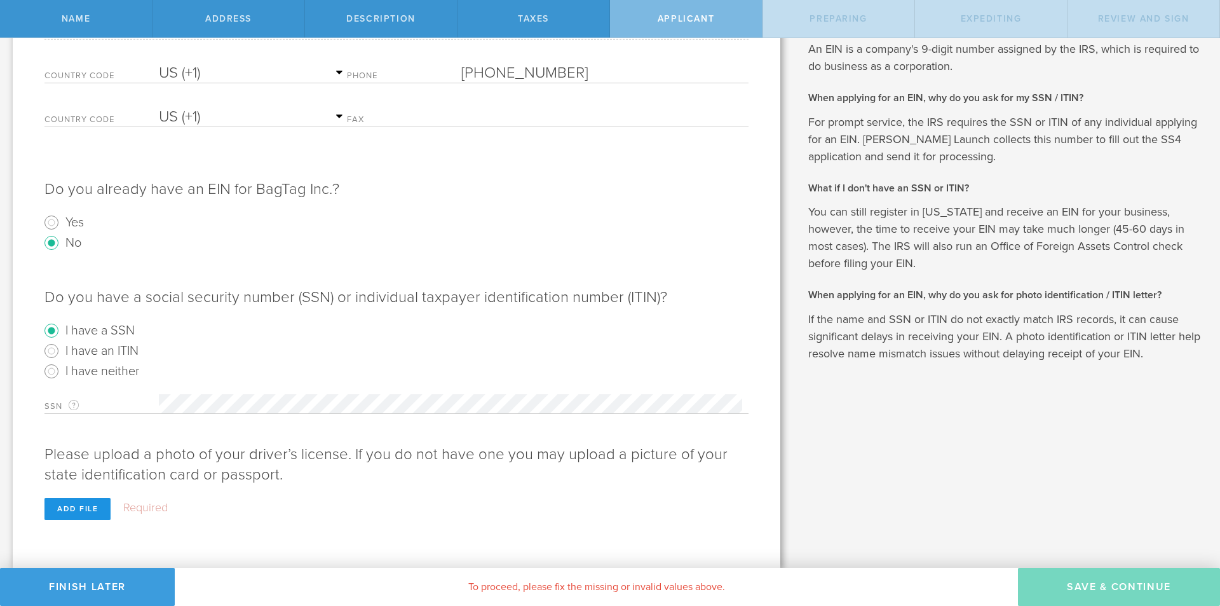
click at [73, 513] on div "Add file" at bounding box center [77, 509] width 66 height 22
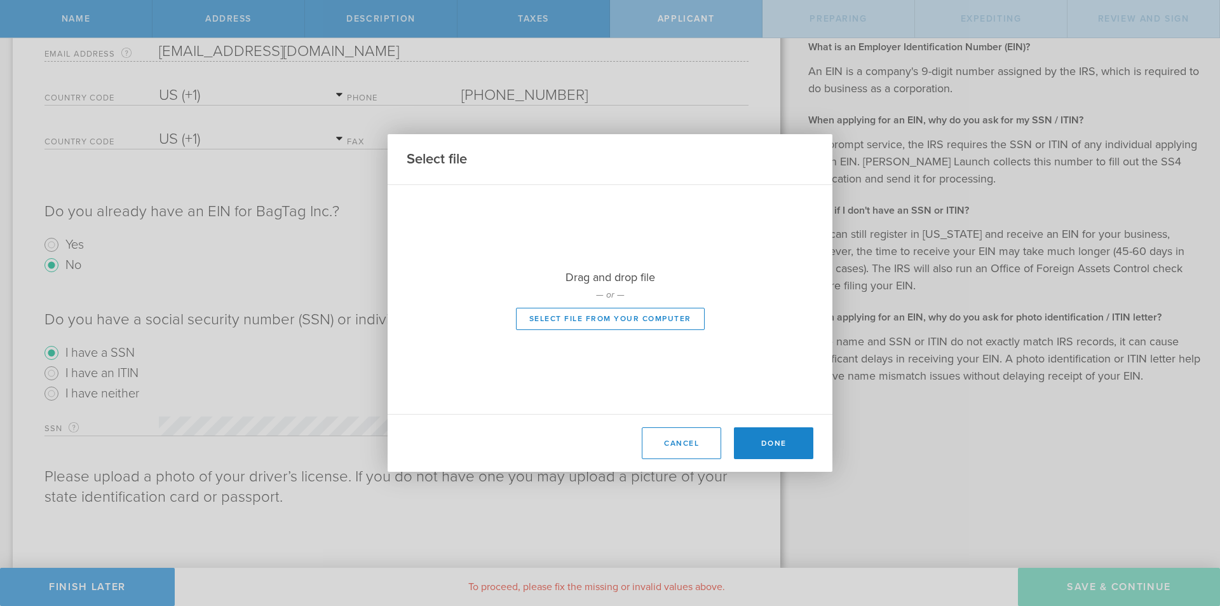
scroll to position [252, 0]
click at [563, 318] on button "Select file from your computer" at bounding box center [610, 319] width 189 height 22
type input "C:\fakepath\IMG_3957.jpg"
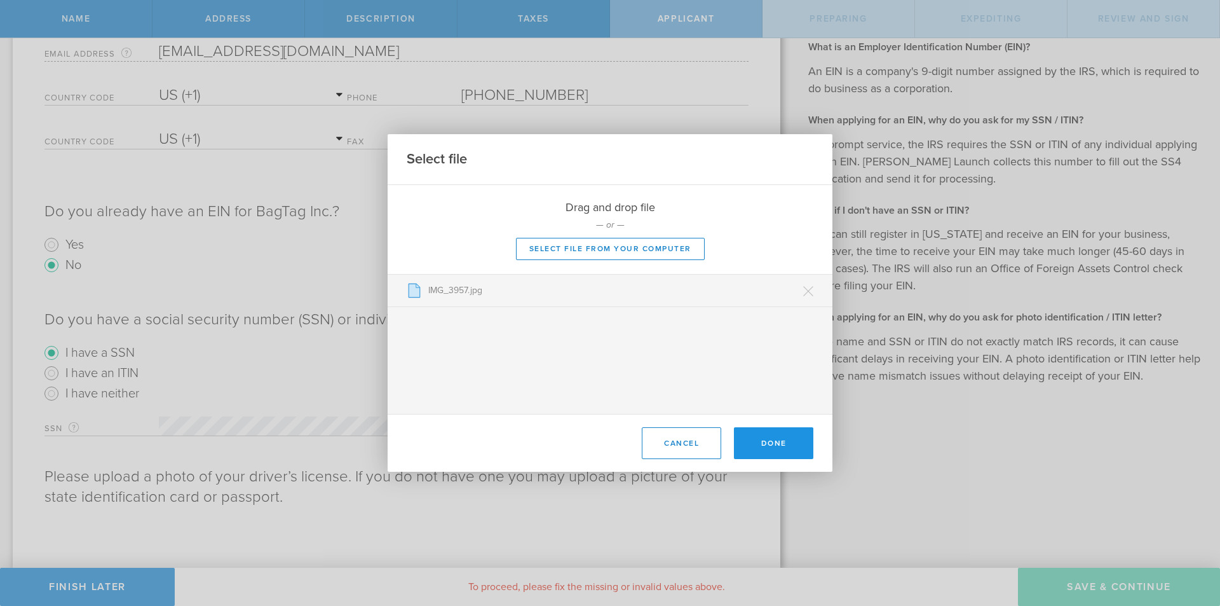
click at [789, 446] on button "Done" at bounding box center [773, 443] width 79 height 32
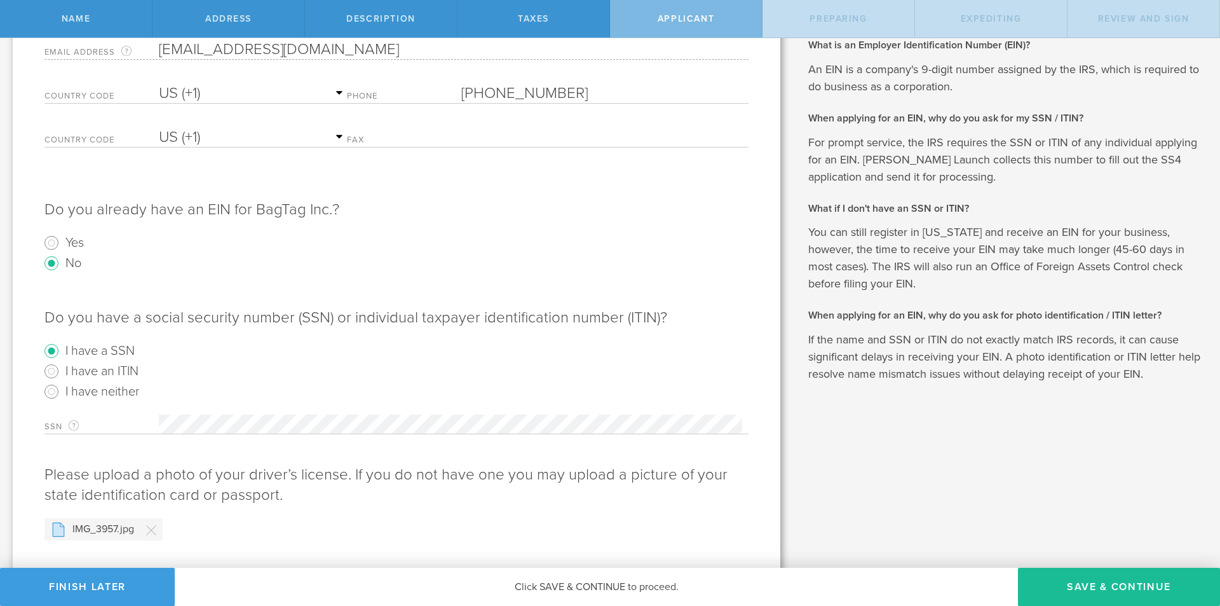
scroll to position [281, 0]
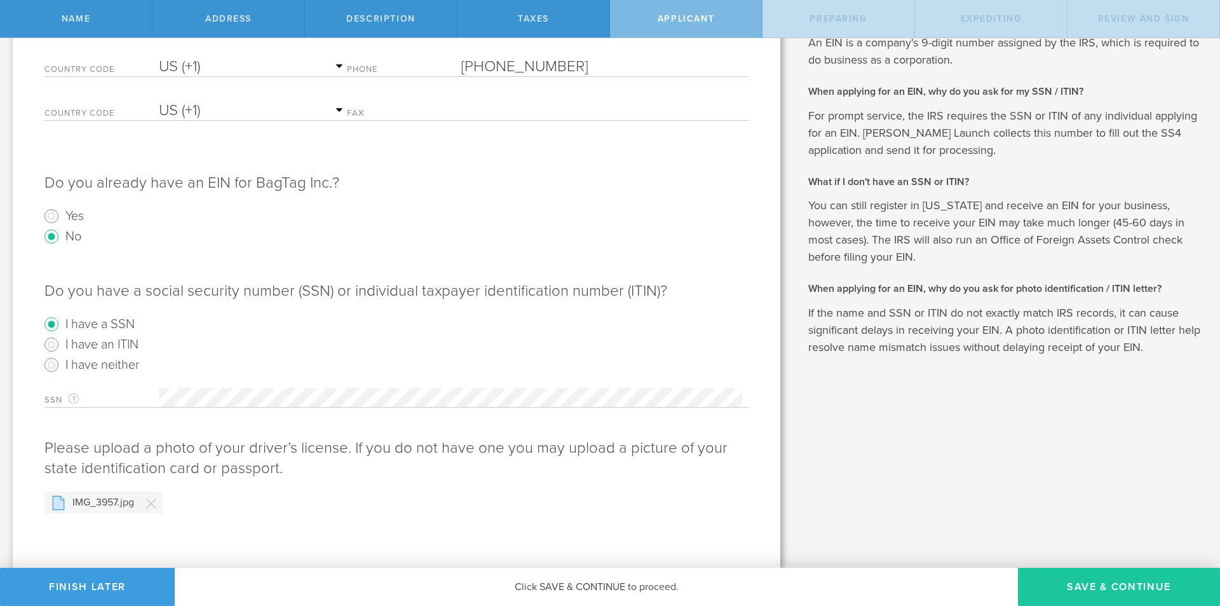
click at [1065, 582] on button "Save & Continue" at bounding box center [1119, 587] width 202 height 38
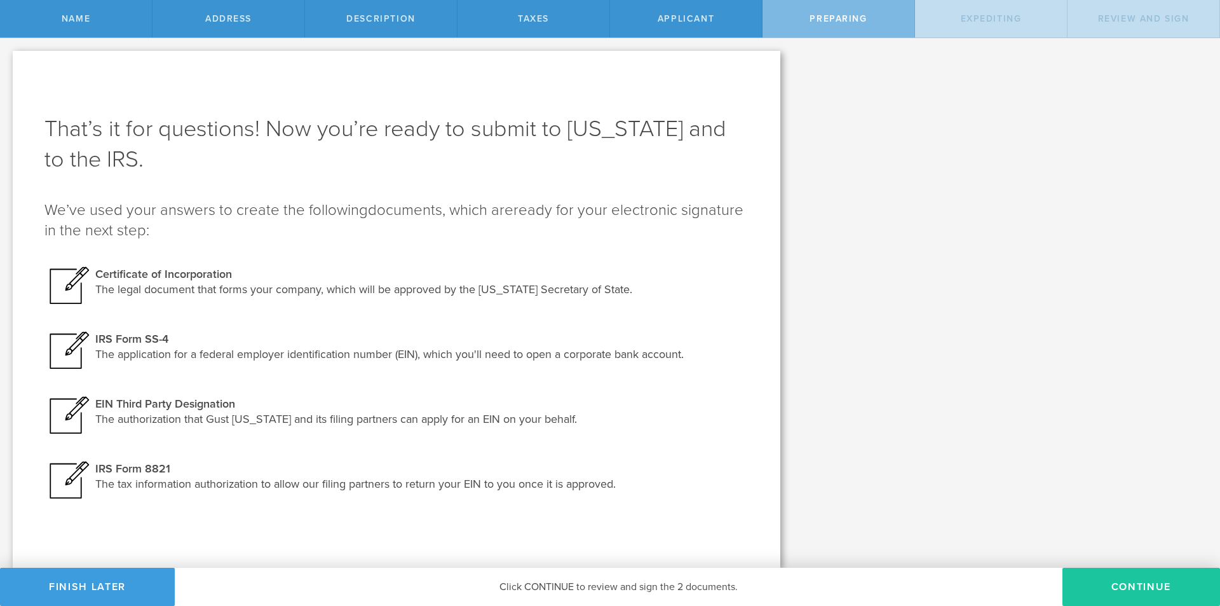
click at [1098, 591] on button "Continue" at bounding box center [1142, 587] width 158 height 38
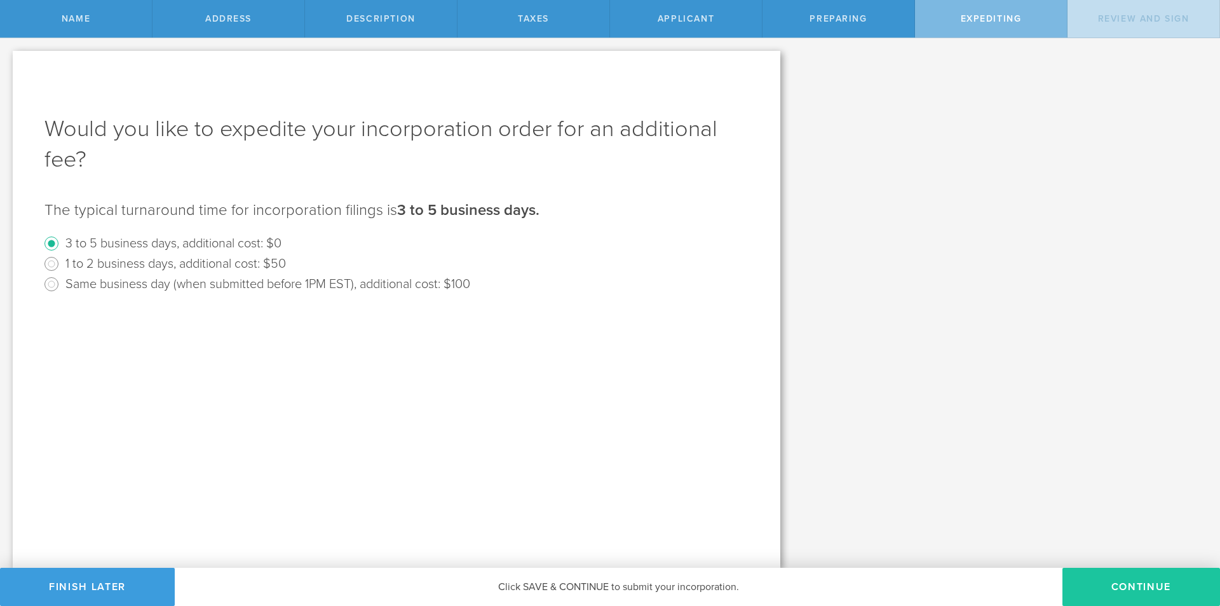
drag, startPoint x: 1141, startPoint y: 586, endPoint x: 1148, endPoint y: 586, distance: 7.0
click at [1144, 586] on button "Continue" at bounding box center [1142, 587] width 158 height 38
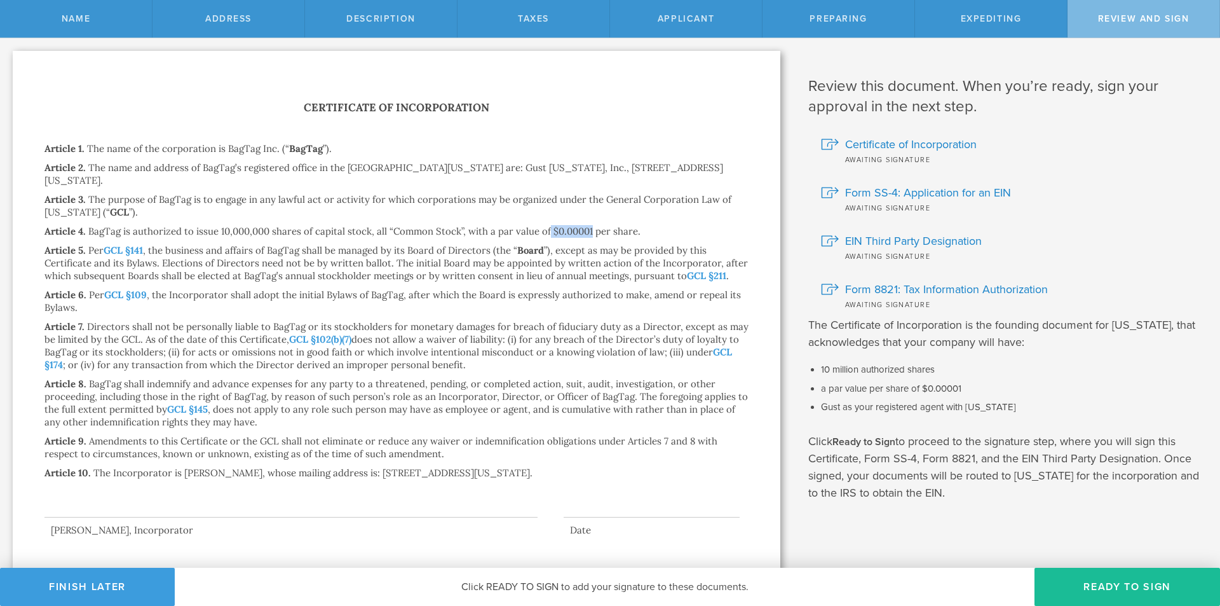
drag, startPoint x: 589, startPoint y: 233, endPoint x: 548, endPoint y: 229, distance: 41.5
click at [548, 229] on p "BagTag is authorized to issue 10,000,000 shares of capital stock, all “Common S…" at bounding box center [364, 231] width 552 height 12
copy p "$0.00001"
drag, startPoint x: 221, startPoint y: 228, endPoint x: 266, endPoint y: 227, distance: 45.8
click at [266, 227] on p "BagTag is authorized to issue 10,000,000 shares of capital stock, all “Common S…" at bounding box center [364, 231] width 552 height 12
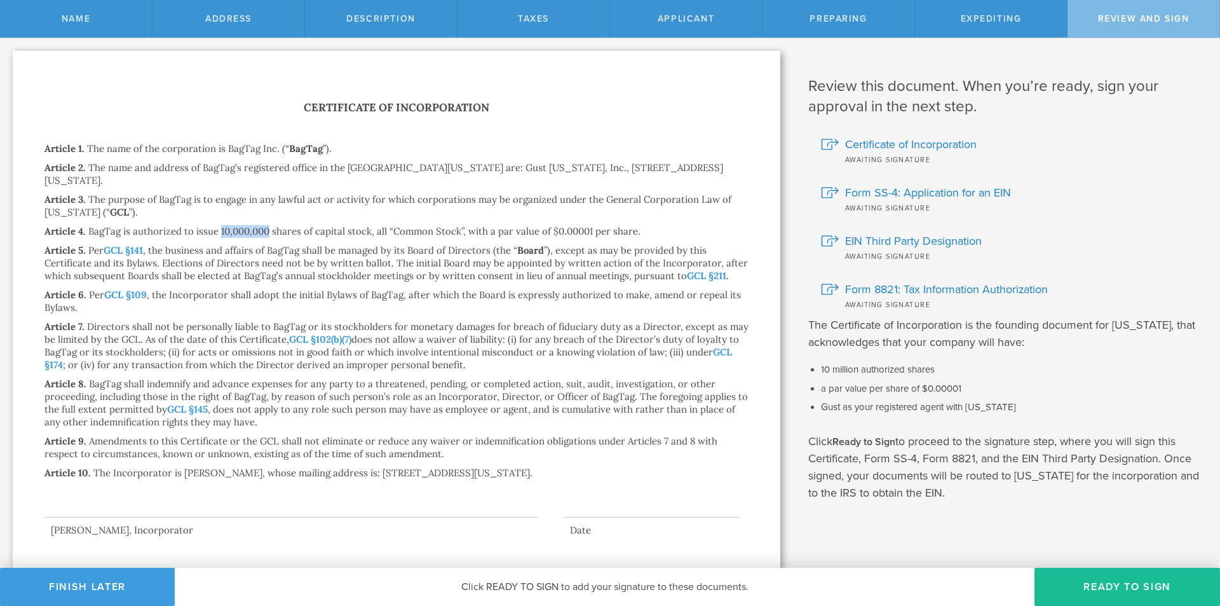
copy p "10,000,000"
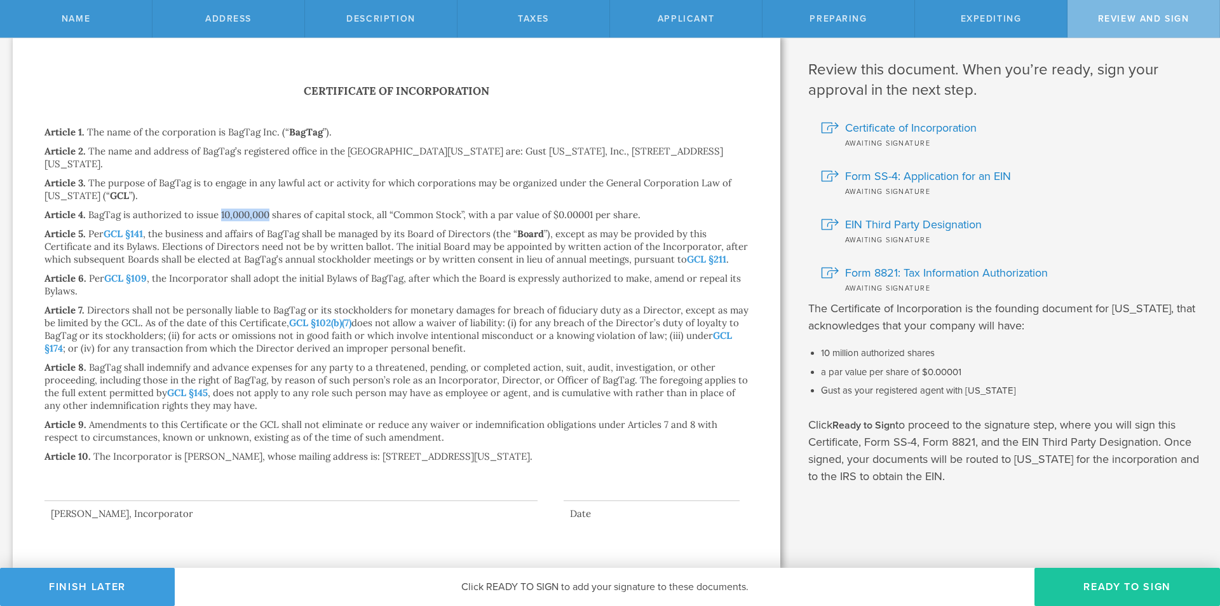
click at [1155, 585] on button "Ready to Sign" at bounding box center [1128, 587] width 186 height 38
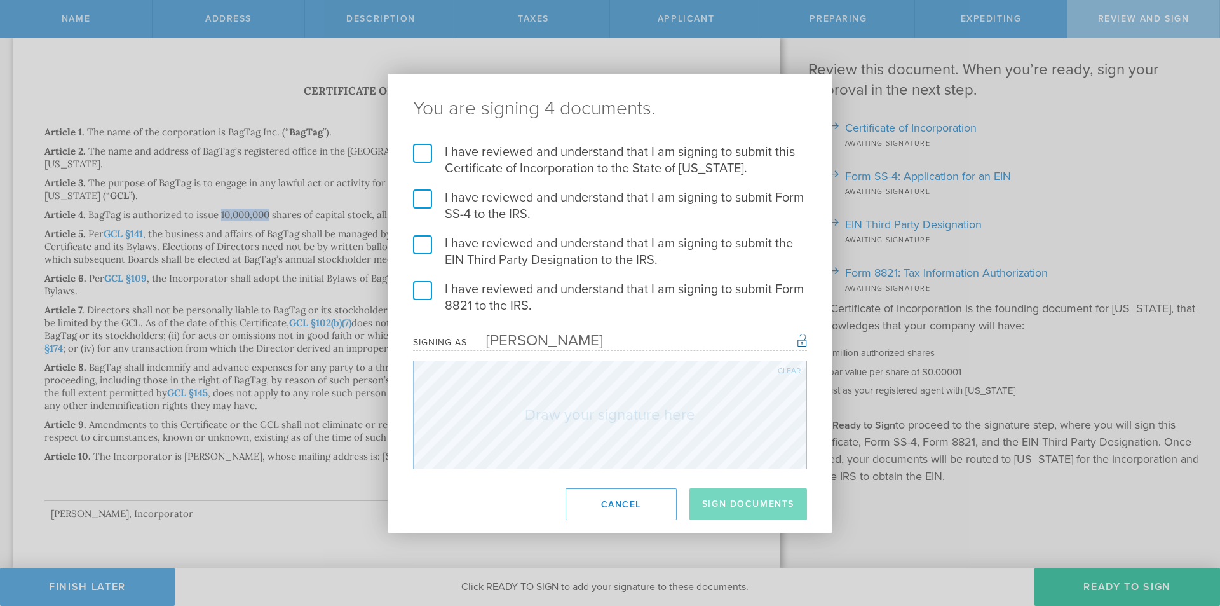
click at [431, 153] on label "I have reviewed and understand that I am signing to submit this Certificate of …" at bounding box center [610, 160] width 394 height 33
click at [0, 0] on input "I have reviewed and understand that I am signing to submit this Certificate of …" at bounding box center [0, 0] width 0 height 0
click at [629, 517] on button "Cancel" at bounding box center [621, 504] width 111 height 32
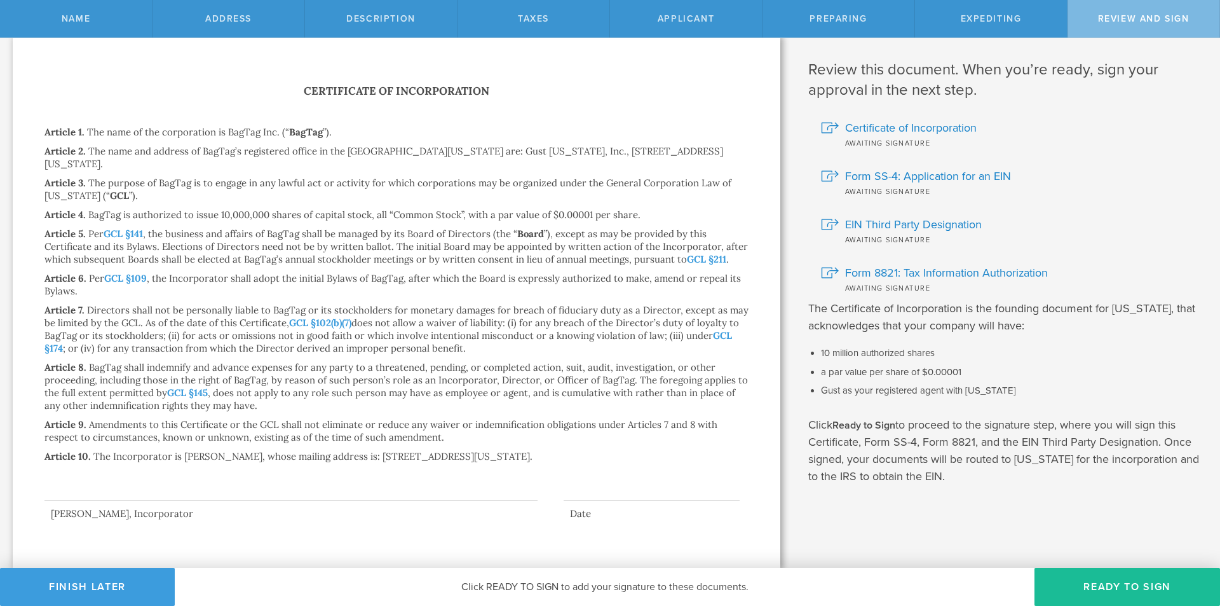
click at [580, 582] on span "Click READY TO SIGN to add your signature to these documents." at bounding box center [604, 586] width 287 height 13
click at [878, 177] on span "Form SS-4: Application for an EIN" at bounding box center [928, 176] width 166 height 17
click at [929, 224] on span "EIN Third Party Designation" at bounding box center [913, 224] width 137 height 17
click at [904, 273] on span "Form 8821: Tax Information Authorization" at bounding box center [946, 272] width 203 height 17
click at [894, 128] on span "Certificate of Incorporation" at bounding box center [911, 128] width 132 height 17
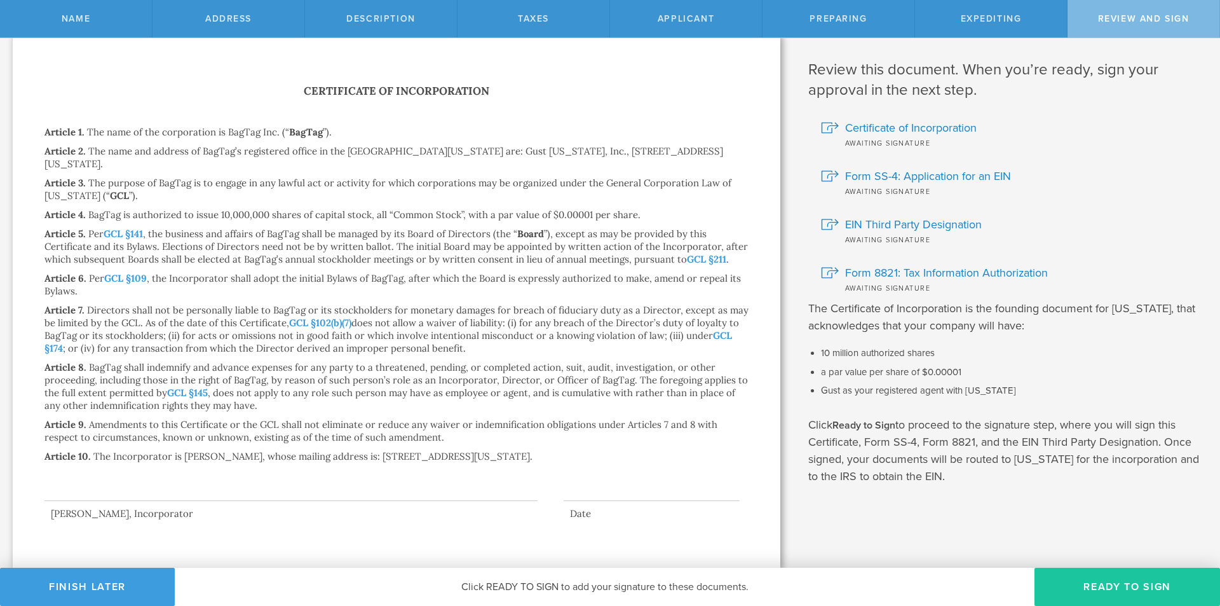
click at [1088, 595] on button "Ready to Sign" at bounding box center [1128, 587] width 186 height 38
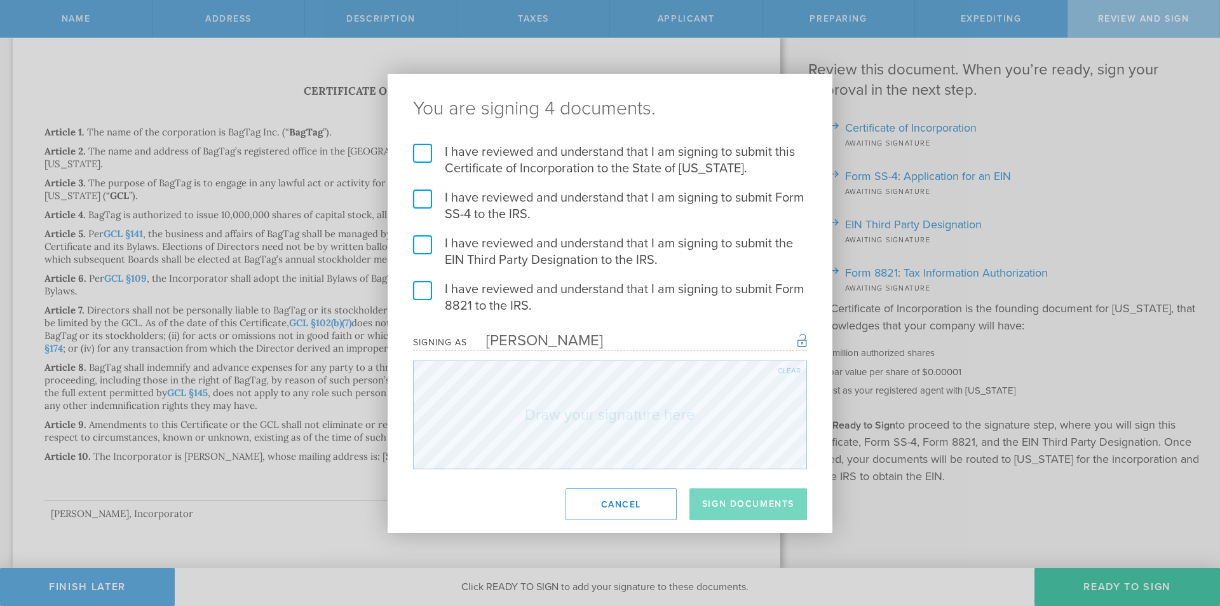
click at [418, 157] on label "I have reviewed and understand that I am signing to submit this Certificate of …" at bounding box center [610, 160] width 394 height 33
click at [0, 0] on input "I have reviewed and understand that I am signing to submit this Certificate of …" at bounding box center [0, 0] width 0 height 0
click at [421, 197] on label "I have reviewed and understand that I am signing to submit Form SS-4 to the IRS." at bounding box center [610, 205] width 394 height 33
click at [0, 0] on input "I have reviewed and understand that I am signing to submit Form SS-4 to the IRS." at bounding box center [0, 0] width 0 height 0
click at [425, 251] on label "I have reviewed and understand that I am signing to submit the EIN Third Party …" at bounding box center [610, 251] width 394 height 33
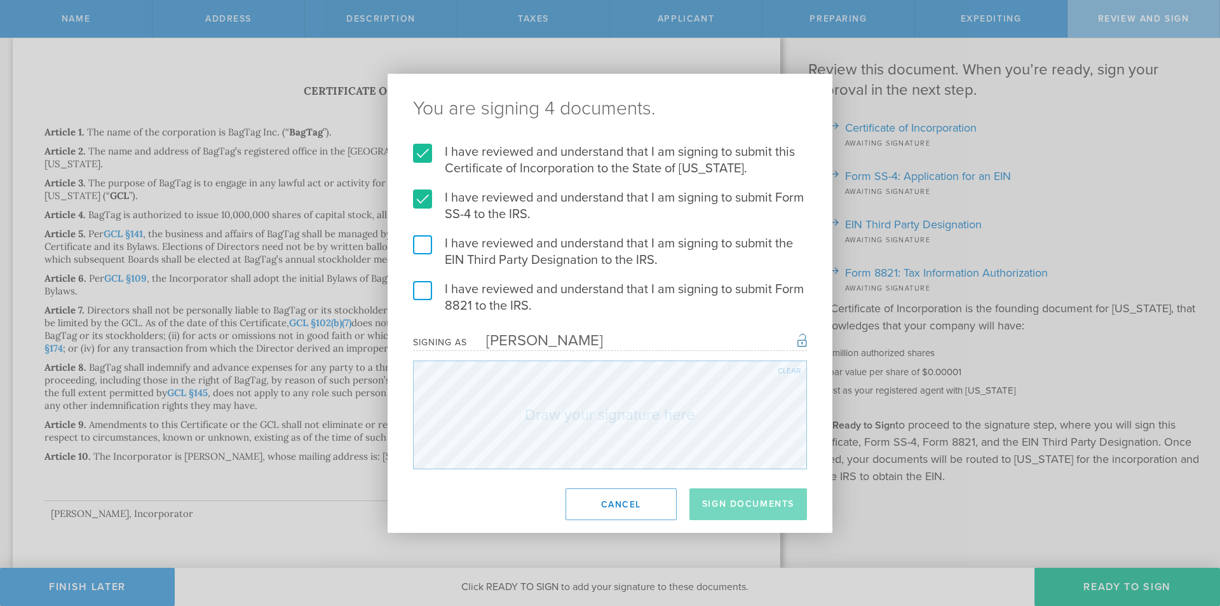
click at [0, 0] on input "I have reviewed and understand that I am signing to submit the EIN Third Party …" at bounding box center [0, 0] width 0 height 0
click at [431, 287] on label "I have reviewed and understand that I am signing to submit Form 8821 to the IRS." at bounding box center [610, 297] width 394 height 33
click at [0, 0] on input "I have reviewed and understand that I am signing to submit Form 8821 to the IRS." at bounding box center [0, 0] width 0 height 0
click at [786, 371] on div "Clear" at bounding box center [789, 371] width 23 height 8
click at [793, 370] on div "Clear" at bounding box center [789, 371] width 23 height 8
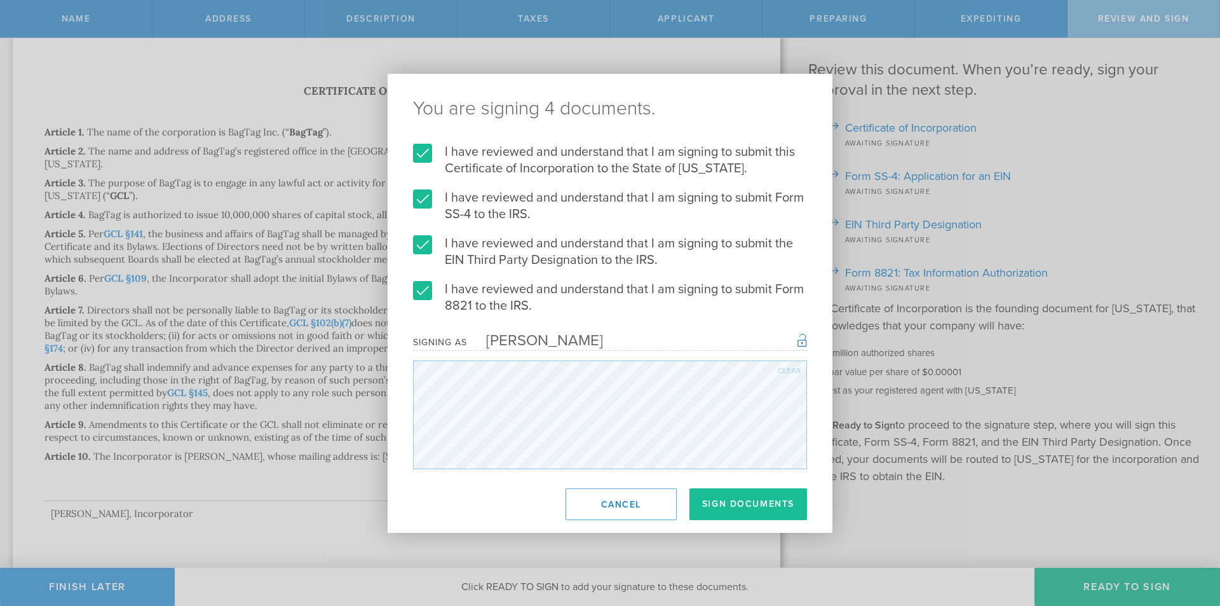
click at [786, 370] on div "Clear" at bounding box center [789, 371] width 23 height 8
click at [793, 370] on div "Clear" at bounding box center [789, 371] width 23 height 8
click at [470, 472] on div "You are signing 4 documents. I have reviewed and understand that I am signing t…" at bounding box center [610, 303] width 445 height 459
click at [788, 369] on div "Clear" at bounding box center [789, 371] width 23 height 8
click at [788, 372] on div "Clear" at bounding box center [789, 371] width 23 height 8
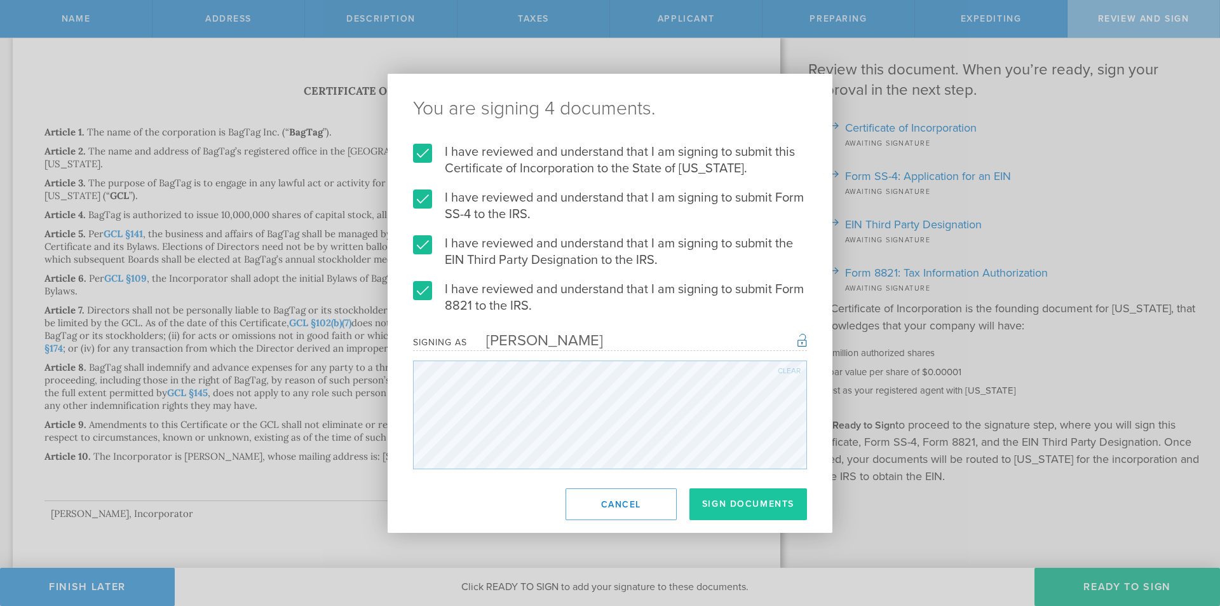
click at [755, 500] on button "Sign Documents" at bounding box center [749, 504] width 118 height 32
